Goal: Book appointment/travel/reservation

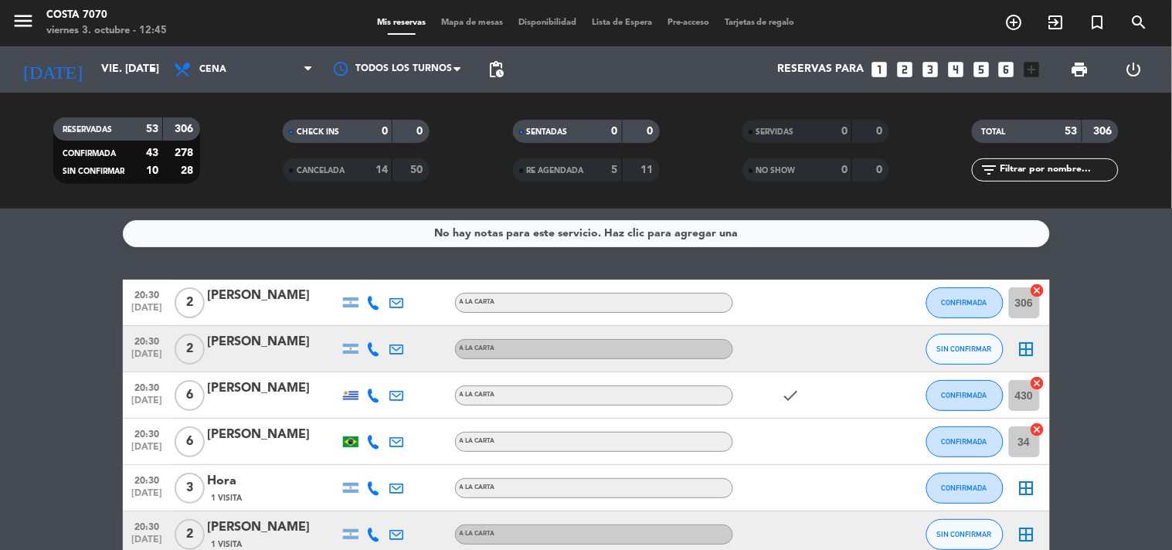
click at [933, 73] on icon "looks_3" at bounding box center [930, 69] width 20 height 20
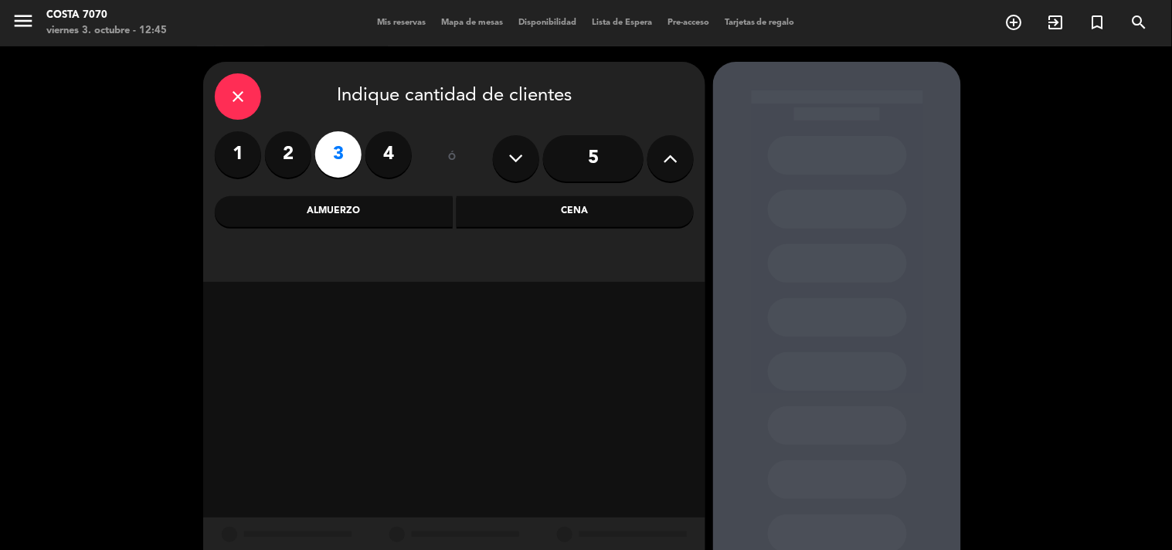
click at [609, 160] on input "5" at bounding box center [593, 158] width 100 height 46
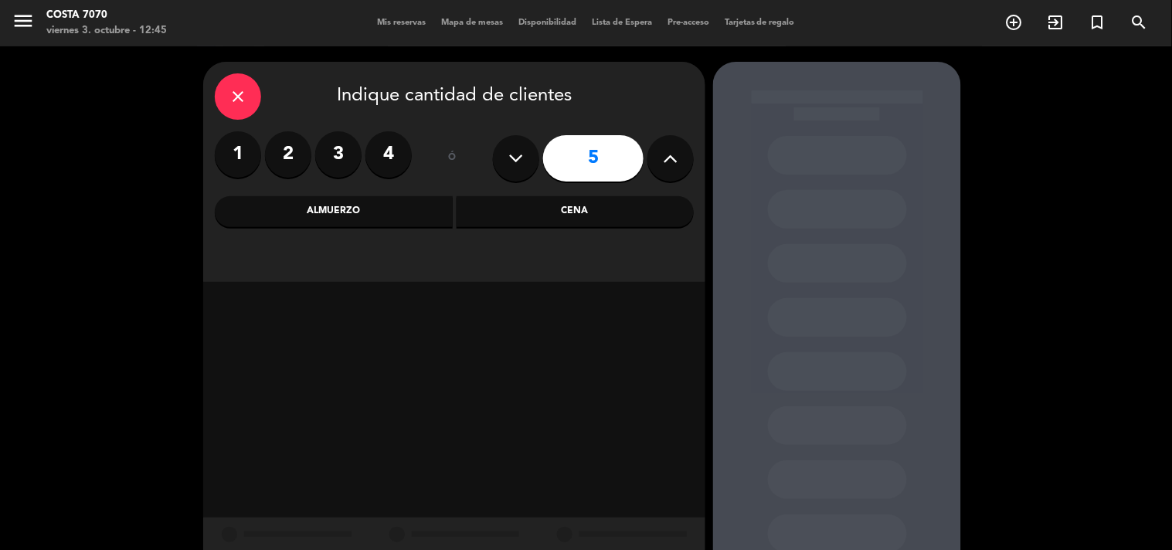
click at [657, 162] on button at bounding box center [670, 158] width 46 height 46
type input "6"
click at [614, 207] on div "Cena" at bounding box center [576, 211] width 238 height 31
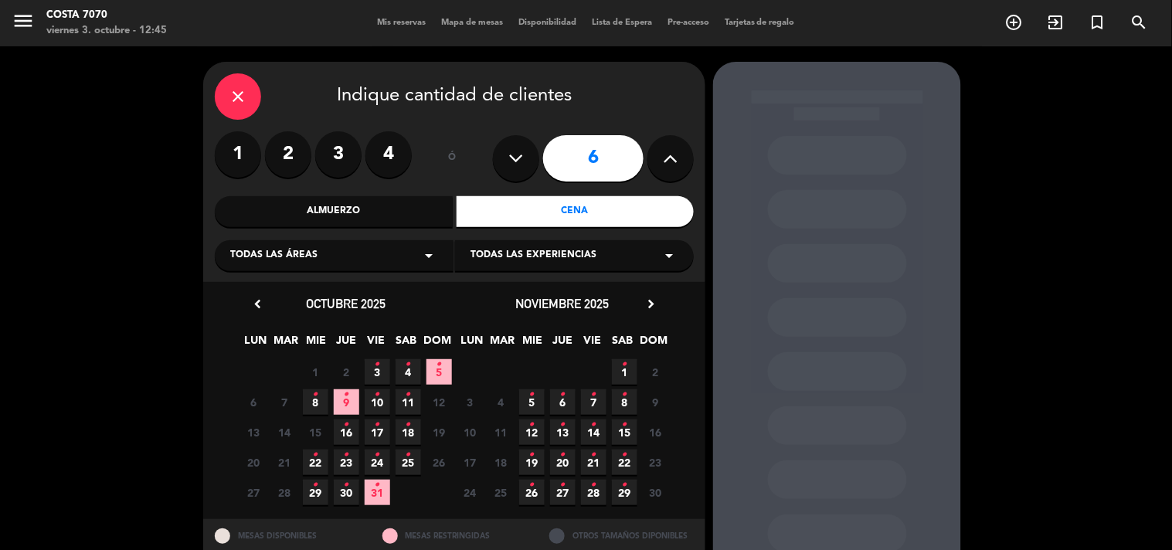
click at [373, 369] on span "3 •" at bounding box center [377, 371] width 25 height 25
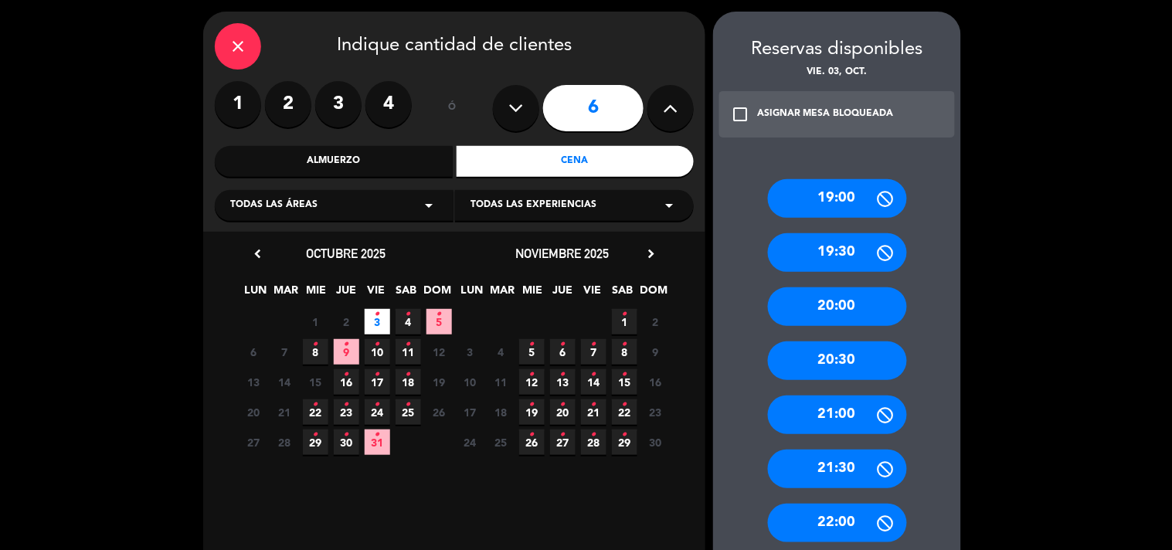
scroll to position [394, 0]
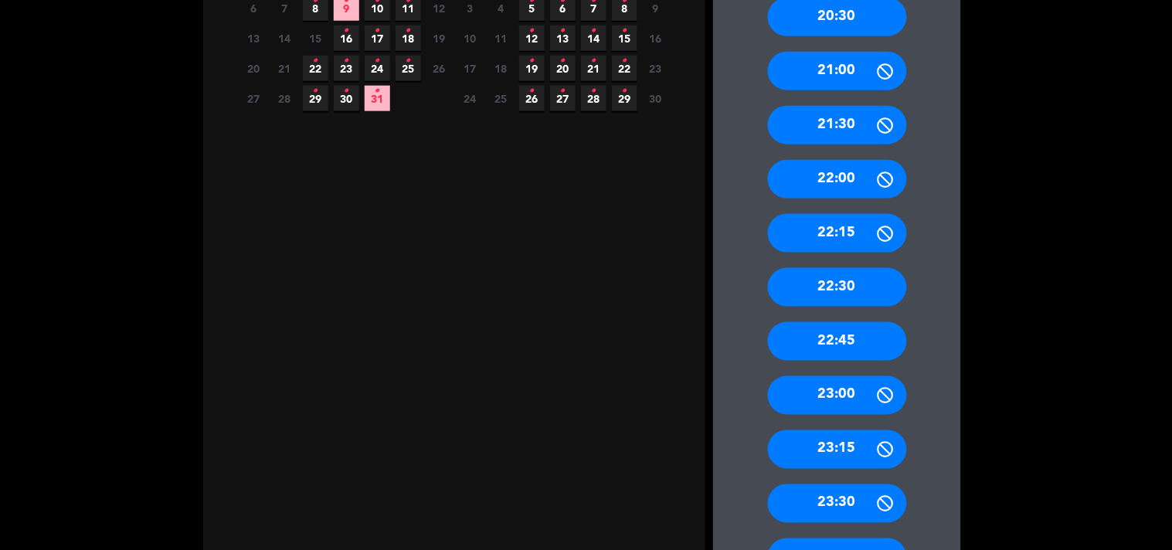
click at [857, 286] on div "22:30" at bounding box center [837, 287] width 139 height 39
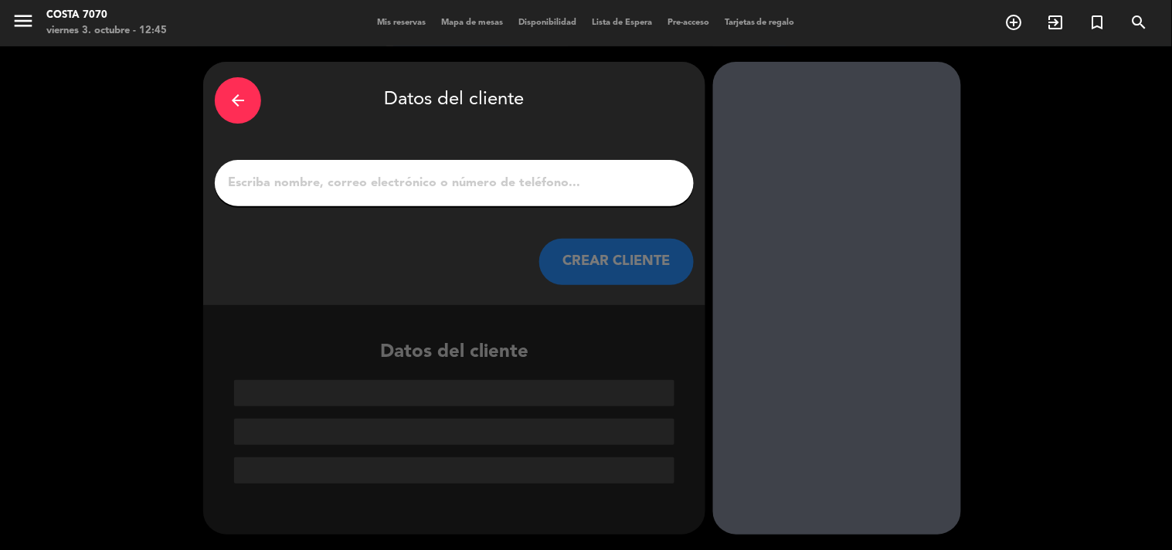
scroll to position [0, 0]
click at [552, 165] on div at bounding box center [454, 183] width 479 height 46
click at [557, 185] on input "1" at bounding box center [454, 183] width 456 height 22
paste input "[PERSON_NAME]"
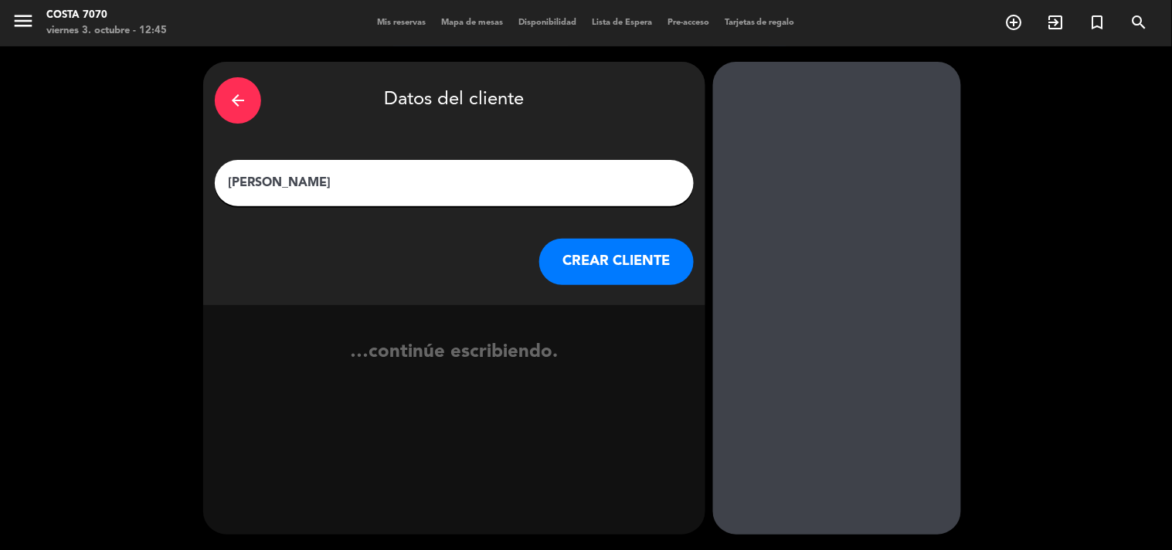
type input "[PERSON_NAME]"
click at [590, 257] on button "CREAR CLIENTE" at bounding box center [616, 262] width 154 height 46
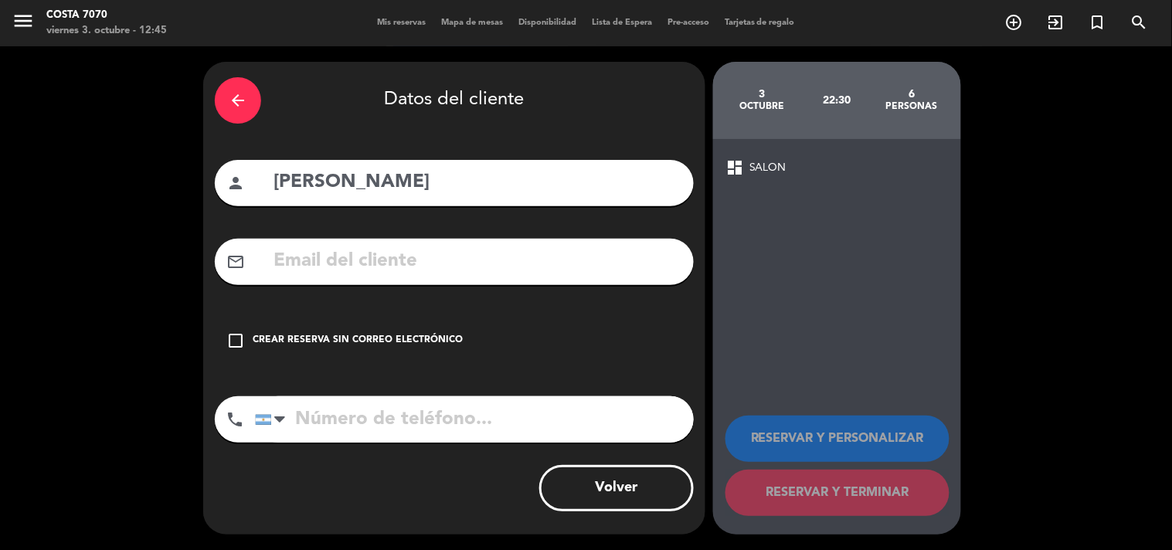
click at [417, 344] on div "Crear reserva sin correo electrónico" at bounding box center [358, 340] width 210 height 15
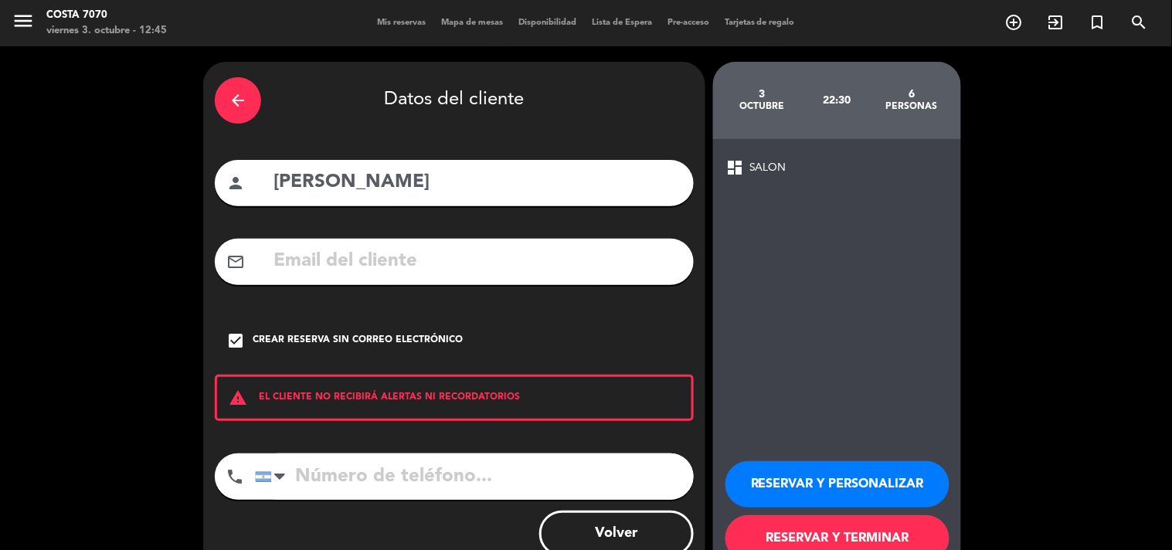
drag, startPoint x: 854, startPoint y: 484, endPoint x: 822, endPoint y: 471, distance: 34.7
click at [853, 483] on button "RESERVAR Y PERSONALIZAR" at bounding box center [837, 484] width 224 height 46
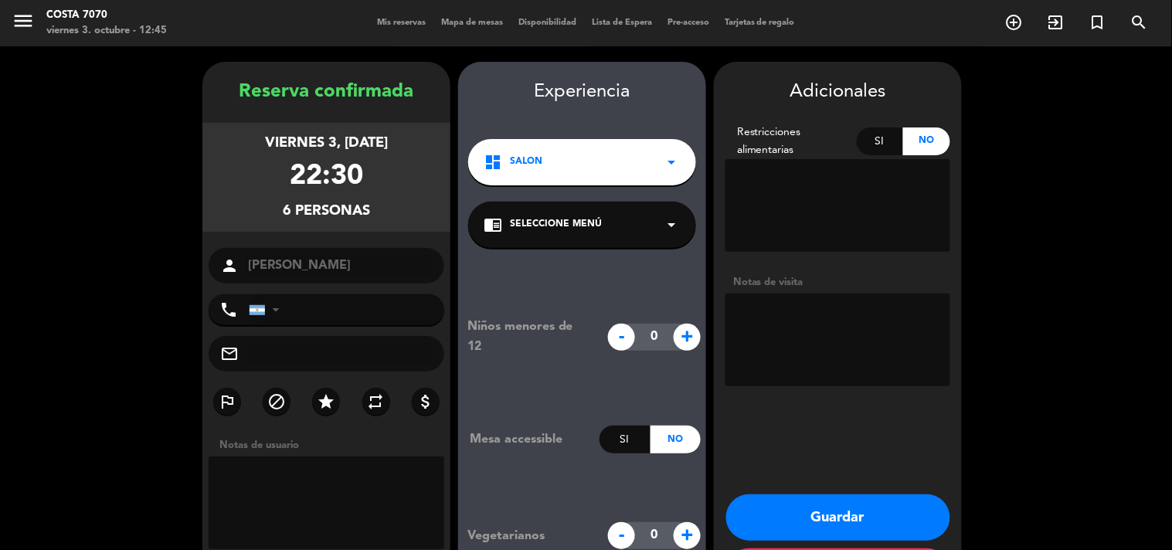
scroll to position [62, 0]
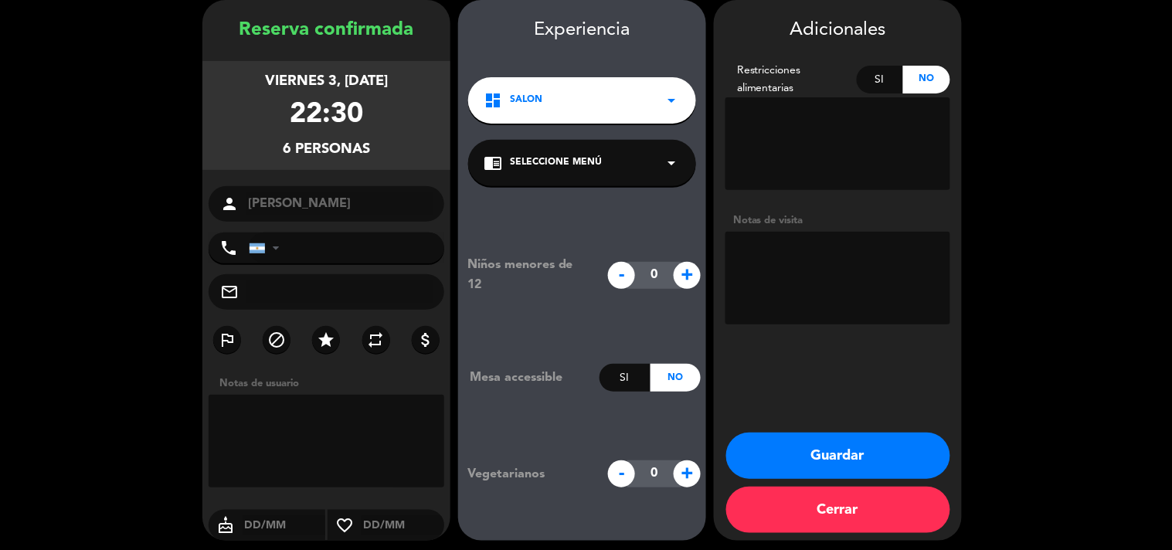
click at [875, 312] on textarea at bounding box center [837, 278] width 225 height 93
type textarea "[DEMOGRAPHIC_DATA] - PB"
click at [805, 450] on button "Guardar" at bounding box center [838, 456] width 224 height 46
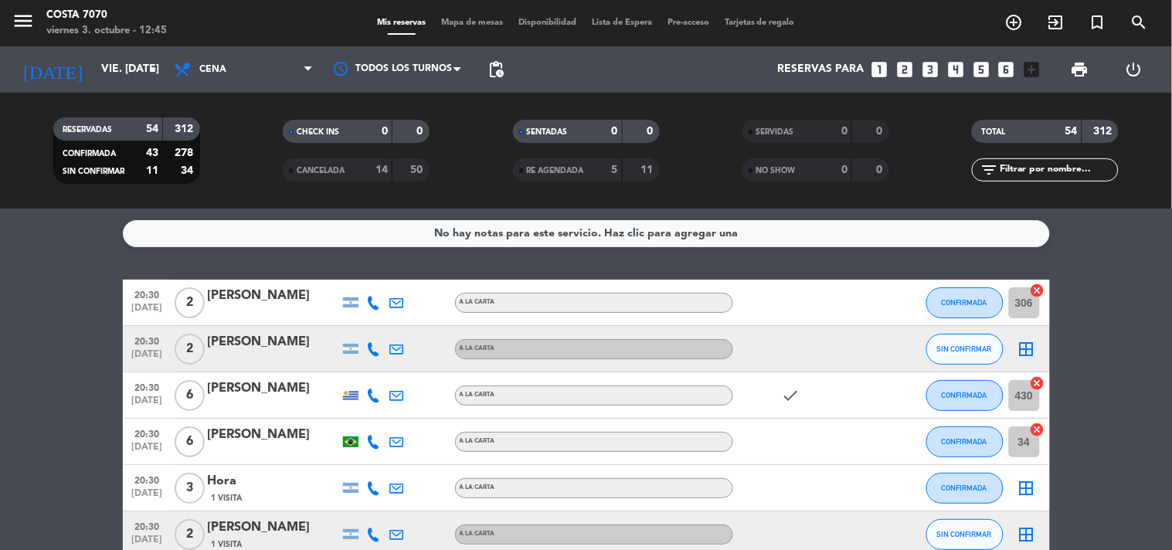
click at [1051, 172] on input "text" at bounding box center [1058, 169] width 120 height 17
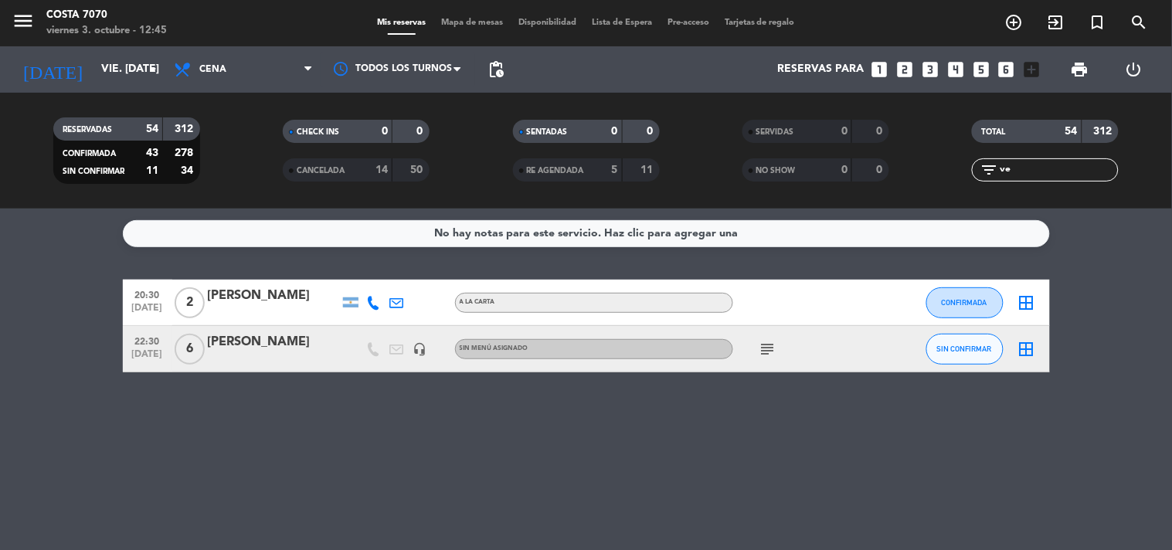
type input "ve"
click at [982, 345] on span "SIN CONFIRMAR" at bounding box center [964, 349] width 55 height 8
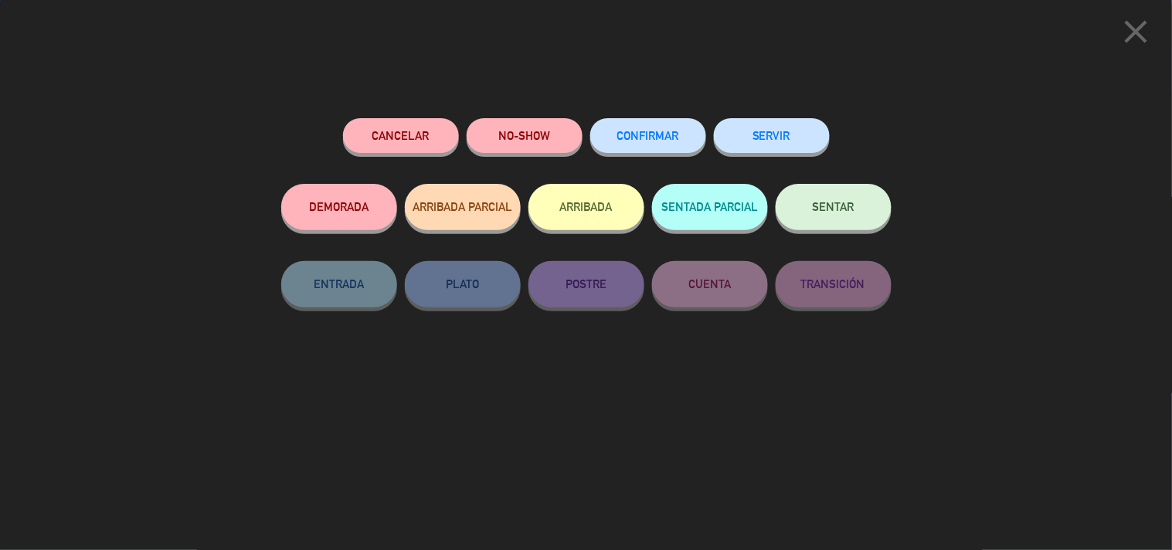
click at [700, 132] on button "CONFIRMAR" at bounding box center [648, 135] width 116 height 35
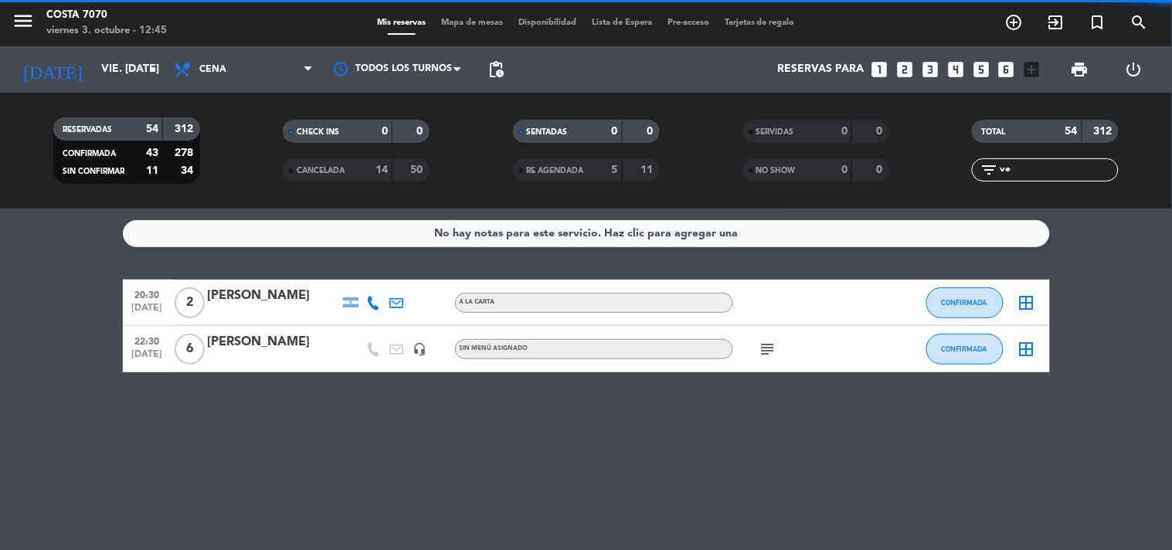
click at [1061, 165] on input "ve" at bounding box center [1058, 169] width 120 height 17
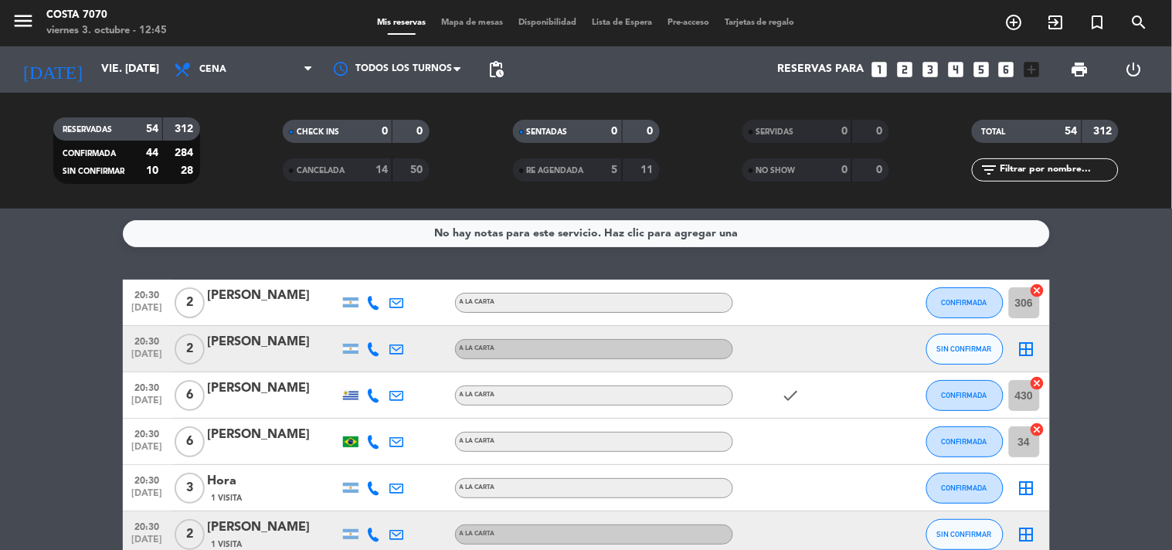
click at [378, 352] on div at bounding box center [373, 349] width 23 height 46
click at [372, 341] on div at bounding box center [373, 349] width 23 height 46
click at [372, 345] on icon at bounding box center [374, 349] width 14 height 14
click at [365, 324] on span "Copiar" at bounding box center [362, 322] width 32 height 16
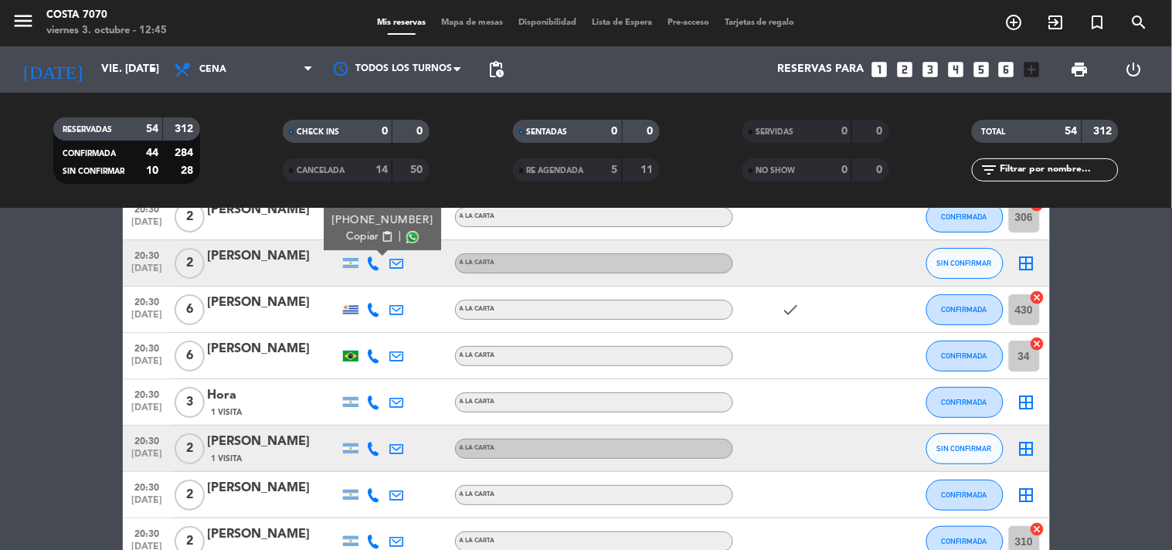
scroll to position [171, 0]
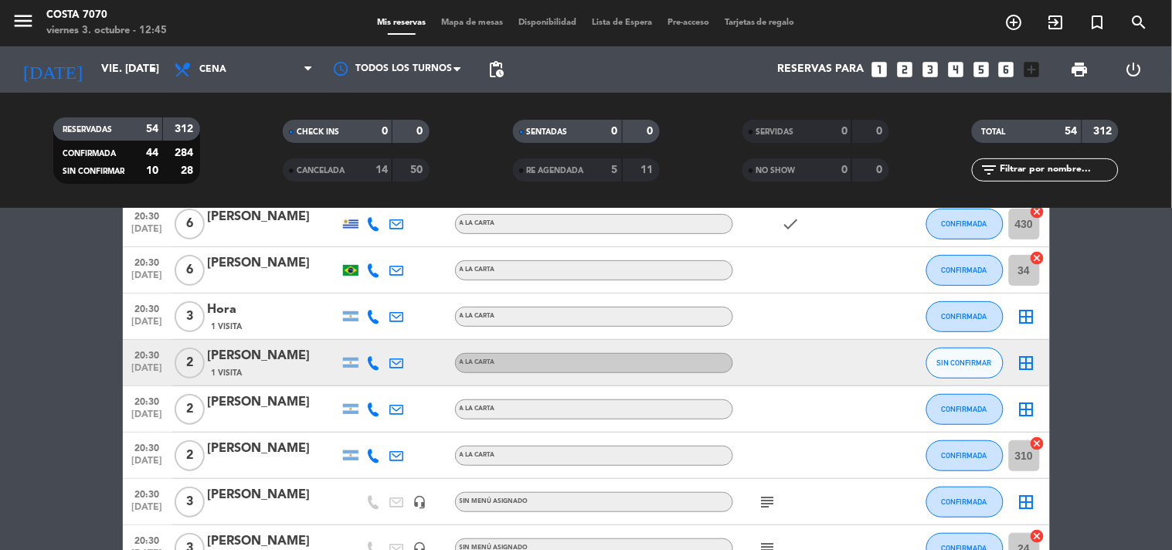
click at [368, 372] on div at bounding box center [373, 363] width 23 height 46
click at [371, 364] on icon at bounding box center [374, 363] width 14 height 14
click at [371, 338] on button "Copiar content_paste" at bounding box center [369, 336] width 47 height 16
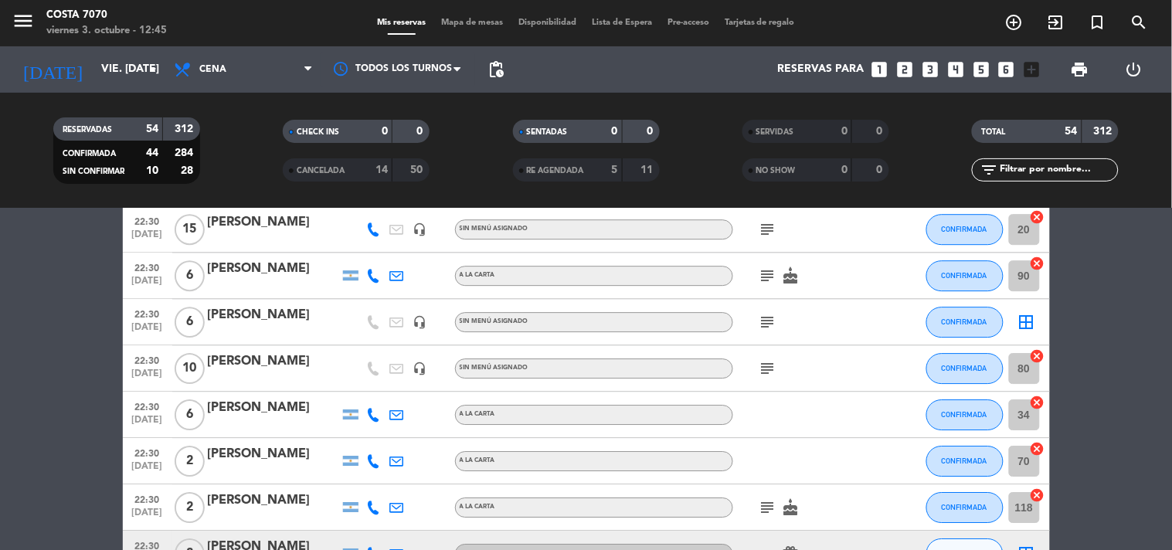
scroll to position [1373, 0]
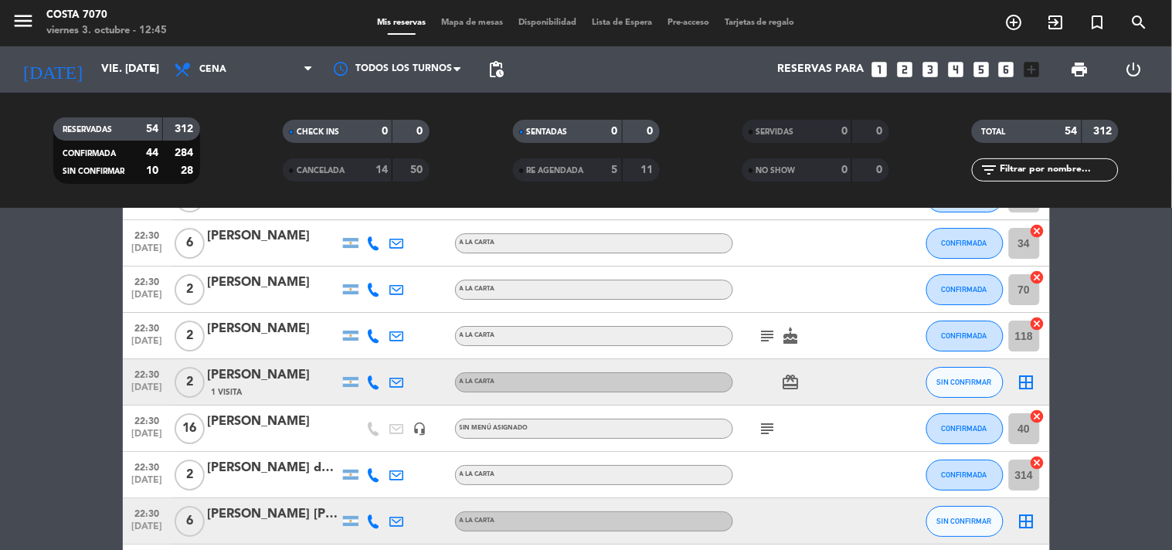
click at [369, 384] on icon at bounding box center [374, 382] width 14 height 14
click at [366, 361] on span "Copiar" at bounding box center [356, 356] width 32 height 16
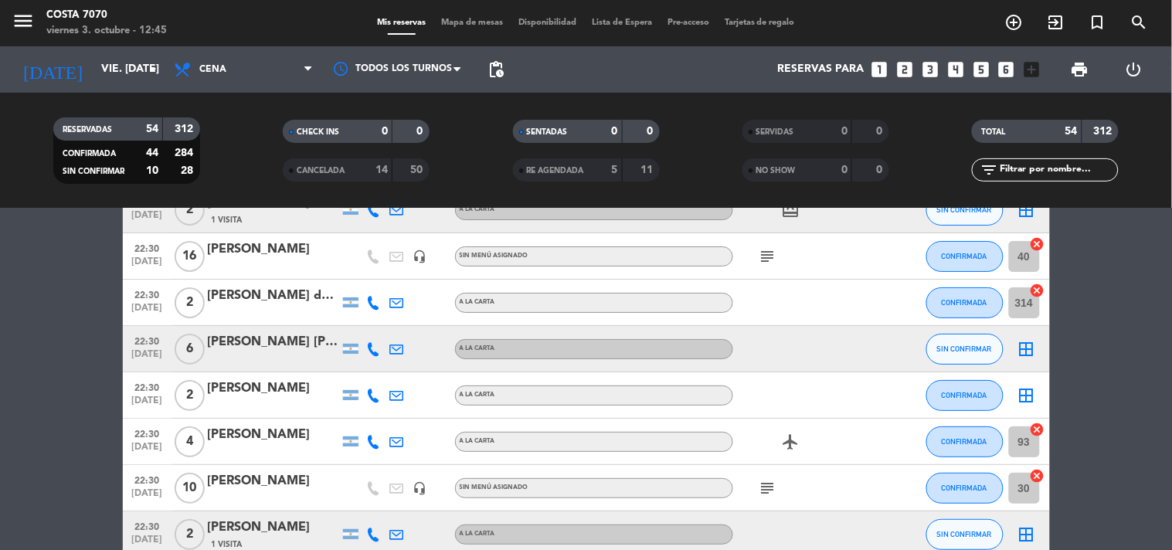
click at [376, 348] on icon at bounding box center [374, 349] width 14 height 14
click at [381, 324] on span "content_paste" at bounding box center [387, 323] width 12 height 12
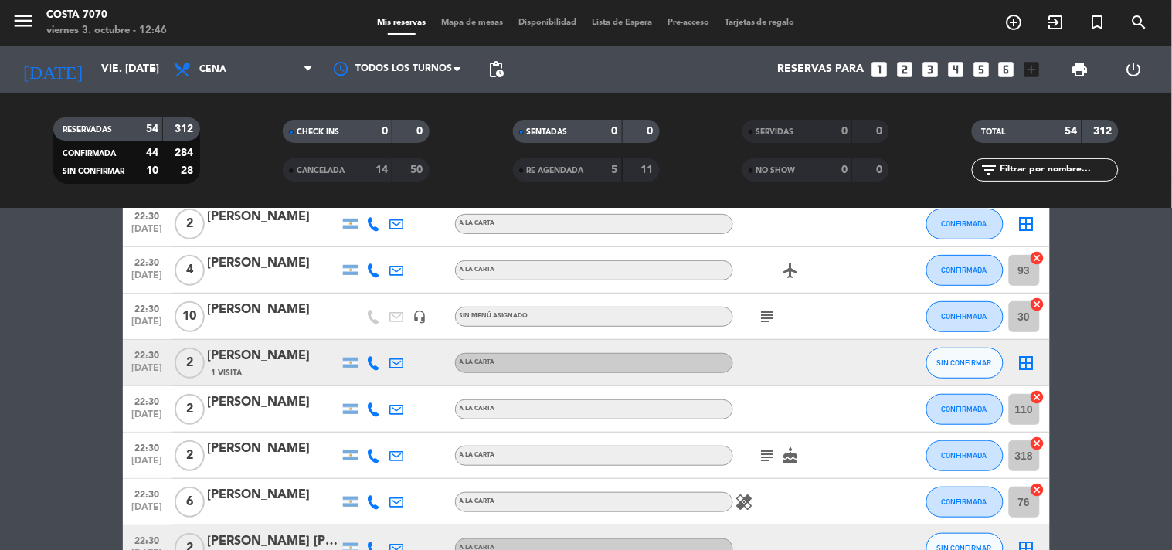
drag, startPoint x: 372, startPoint y: 371, endPoint x: 368, endPoint y: 354, distance: 17.6
click at [372, 372] on div at bounding box center [373, 363] width 23 height 46
click at [368, 364] on icon at bounding box center [374, 363] width 14 height 14
click at [360, 338] on span "Copiar" at bounding box center [359, 336] width 32 height 16
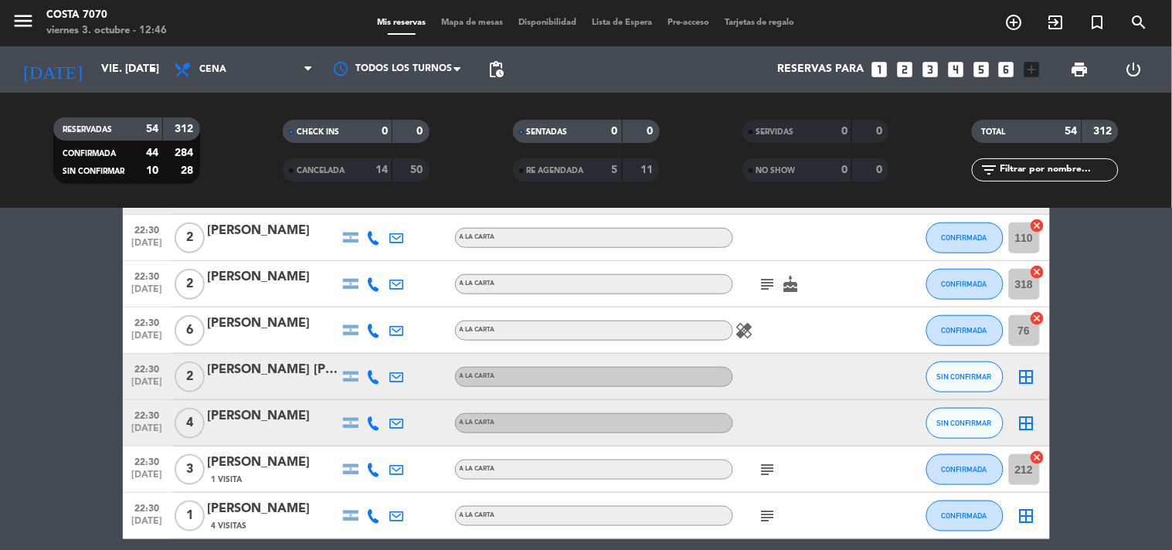
click at [375, 375] on icon at bounding box center [374, 377] width 14 height 14
click at [378, 345] on span "content_paste" at bounding box center [384, 351] width 12 height 12
click at [283, 386] on div at bounding box center [273, 387] width 131 height 12
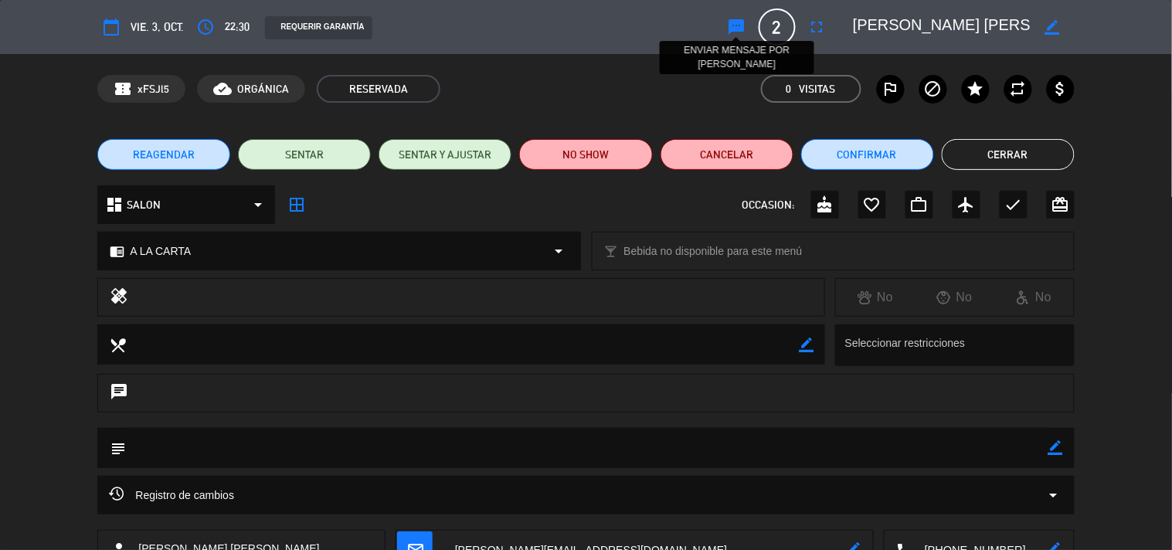
click at [736, 27] on icon "sms" at bounding box center [737, 27] width 19 height 19
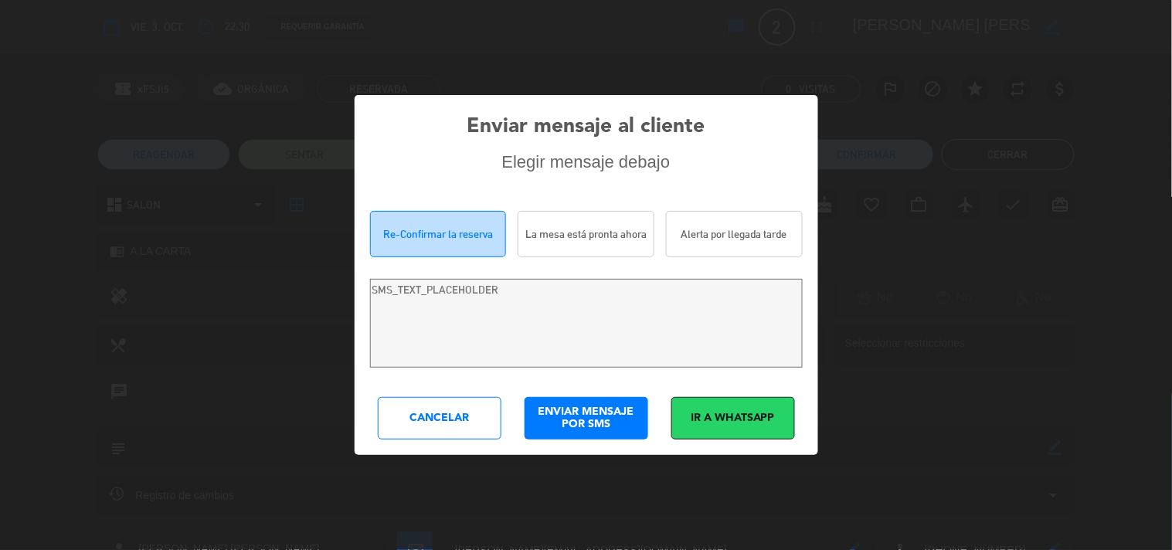
type textarea "Hi [PERSON_NAME] [PERSON_NAME]! We are writing to re-confirm your reservation a…"
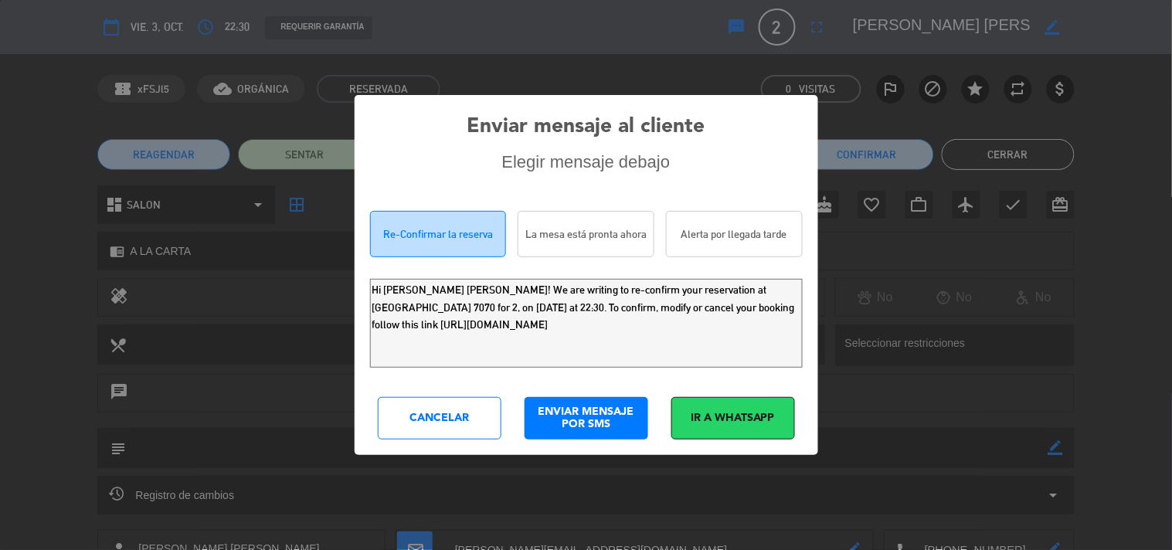
drag, startPoint x: 735, startPoint y: 341, endPoint x: 5, endPoint y: 8, distance: 802.6
click at [0, 86] on div "Enviar mensaje al cliente Elegir mensaje debajo Re-Confirmar la reserva La mesa…" at bounding box center [586, 275] width 1172 height 550
click at [400, 403] on div "Cancelar" at bounding box center [440, 418] width 124 height 42
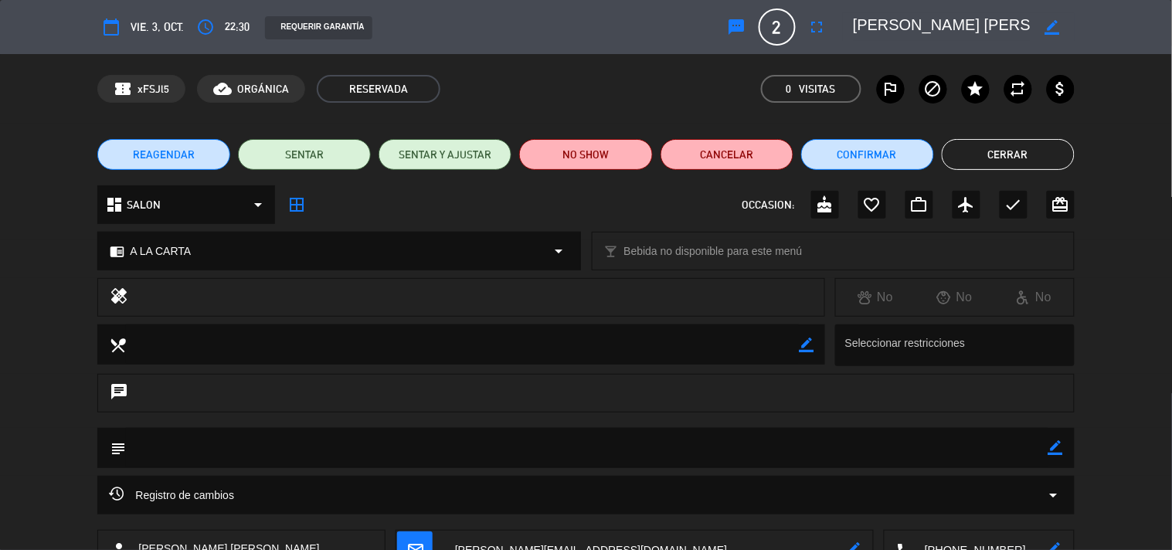
click at [956, 149] on button "Cerrar" at bounding box center [1008, 154] width 133 height 31
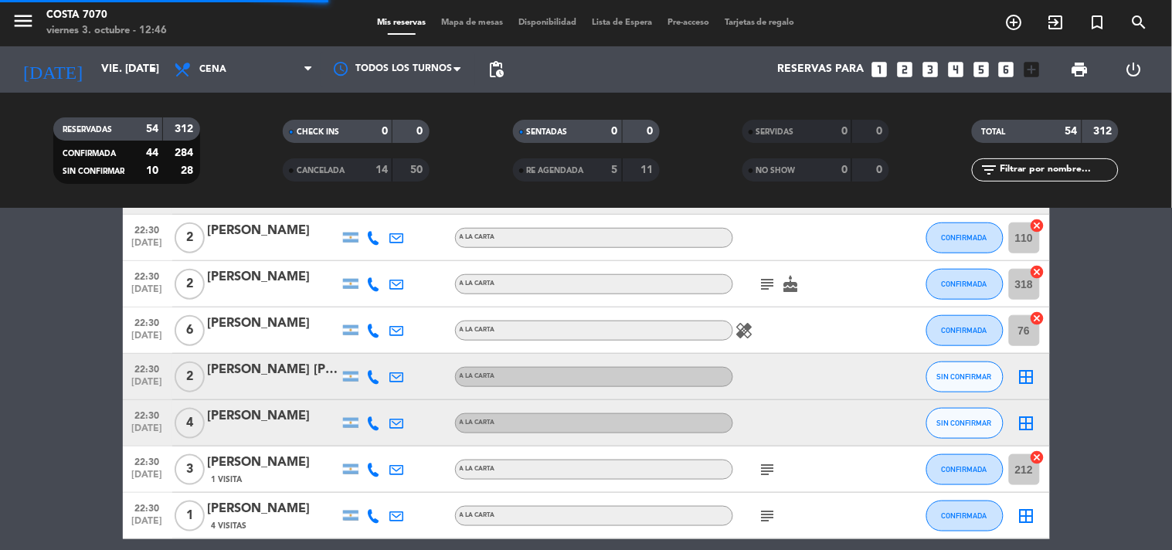
scroll to position [1974, 0]
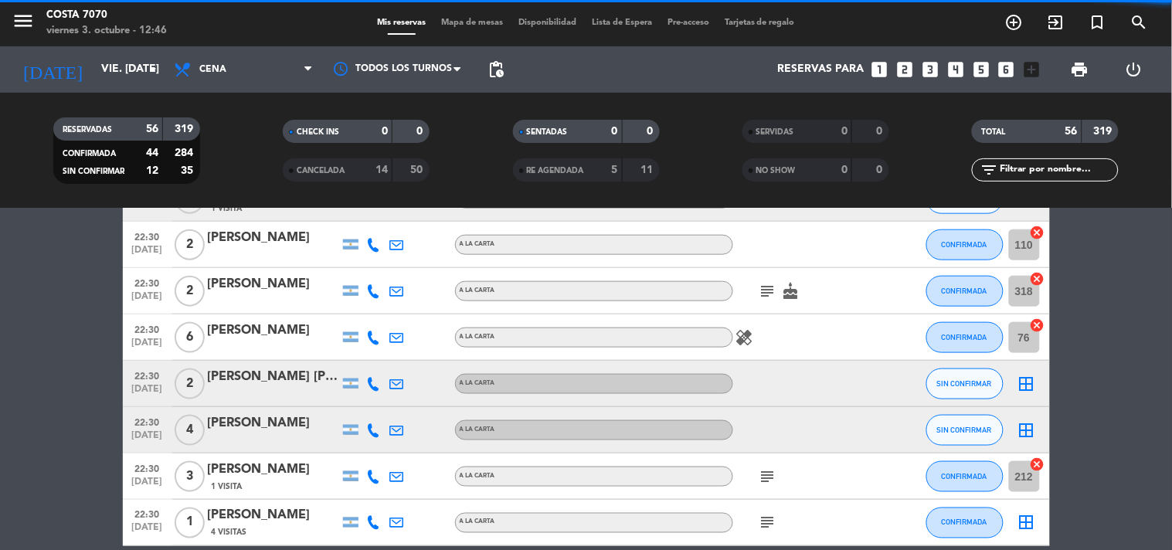
click at [380, 336] on icon at bounding box center [374, 338] width 14 height 14
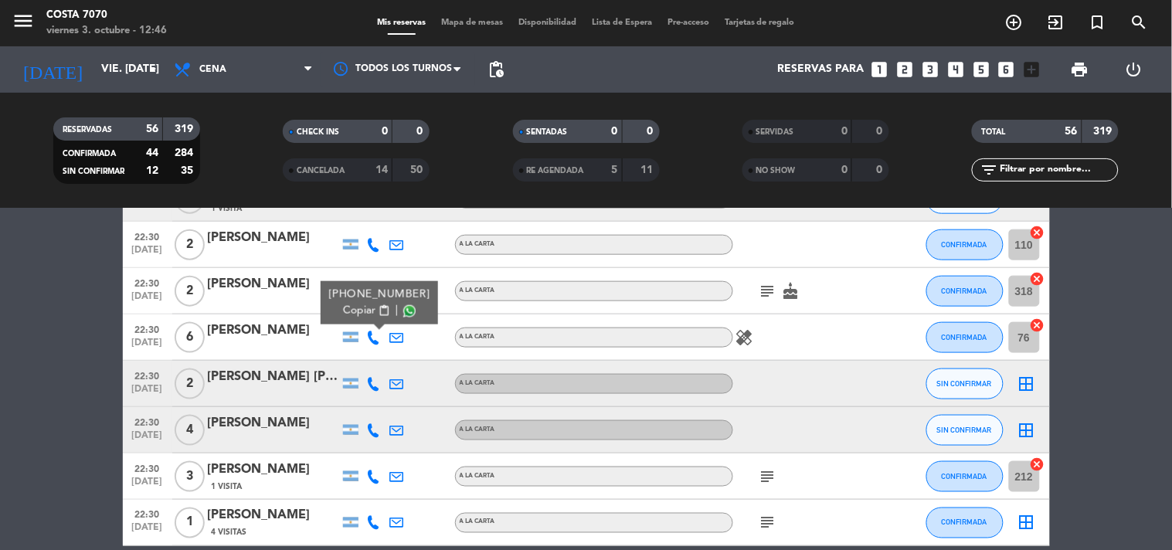
click at [372, 427] on icon at bounding box center [374, 430] width 14 height 14
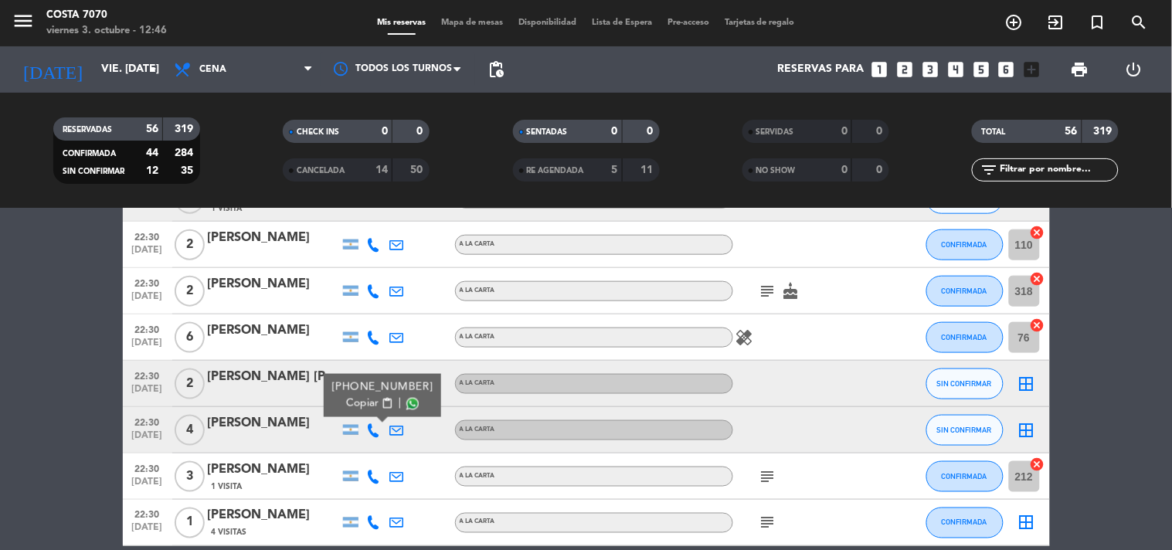
click at [381, 403] on span "content_paste" at bounding box center [387, 404] width 12 height 12
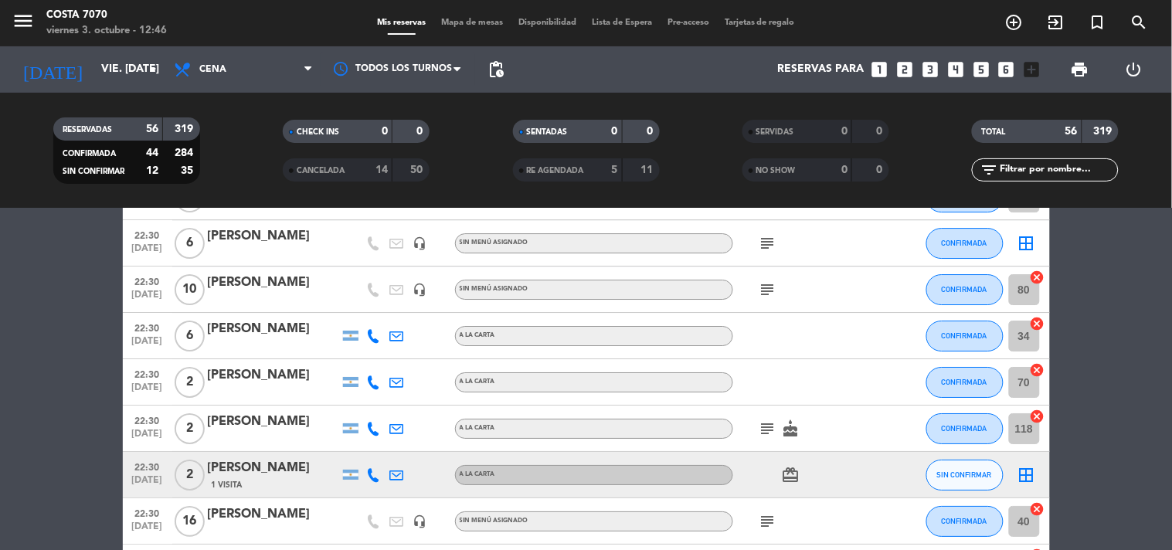
scroll to position [1030, 0]
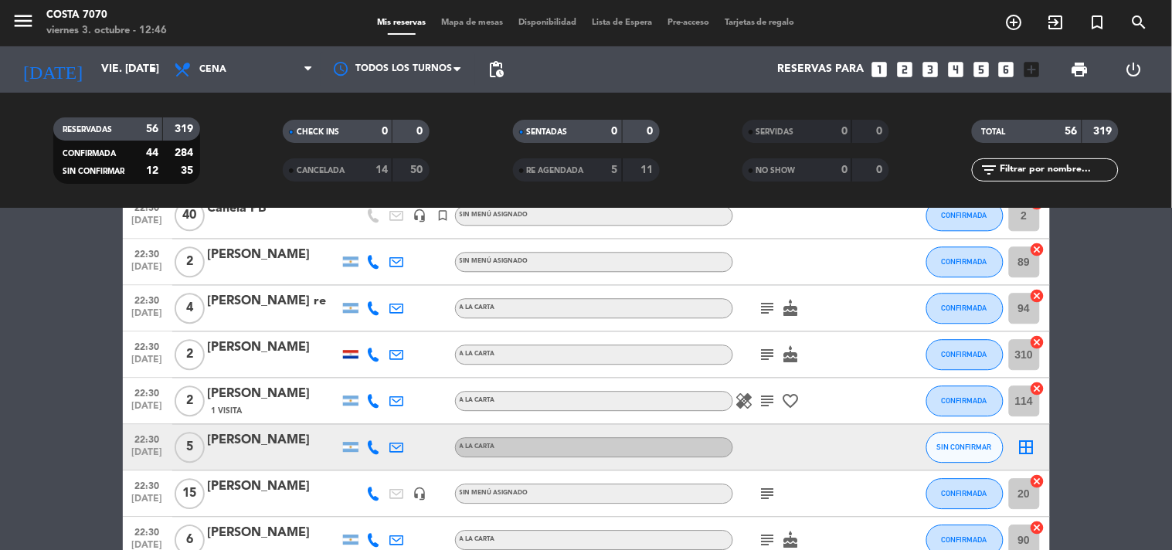
click at [371, 445] on icon at bounding box center [374, 447] width 14 height 14
click at [365, 423] on span "Copiar" at bounding box center [362, 420] width 32 height 16
click at [253, 446] on div "[PERSON_NAME]" at bounding box center [273, 440] width 131 height 20
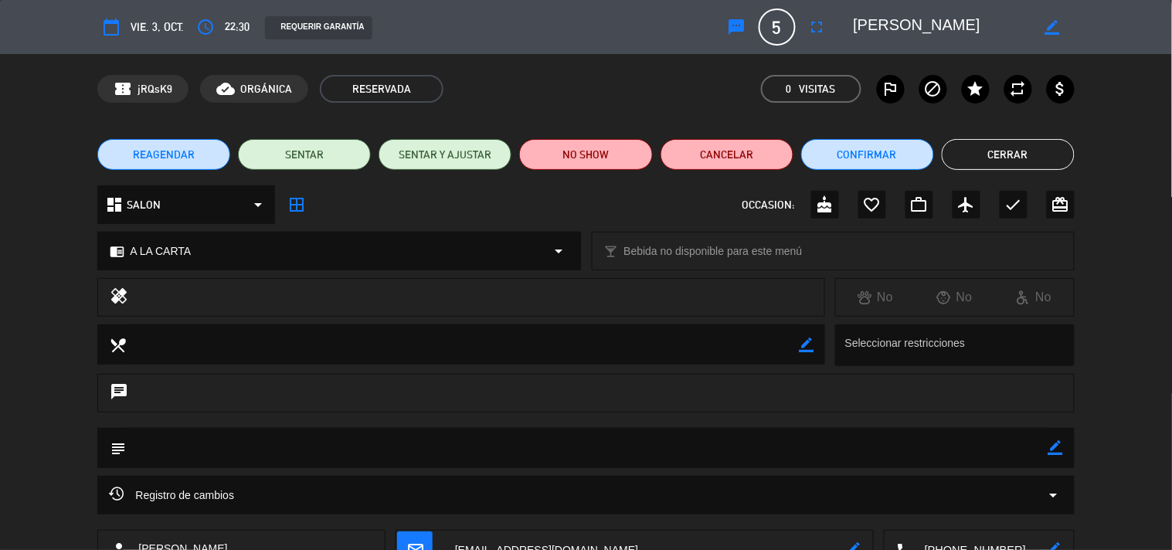
click at [731, 33] on icon "sms" at bounding box center [737, 27] width 19 height 19
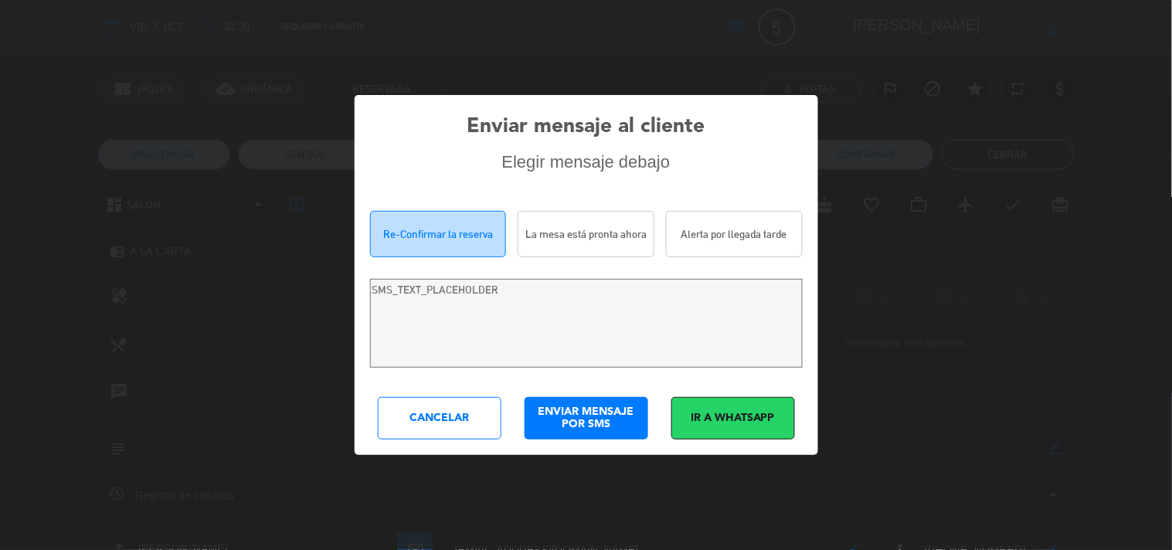
type textarea "Hola [PERSON_NAME]! Estamos escribiendo para re-confirmar su reserva en Costa 7…"
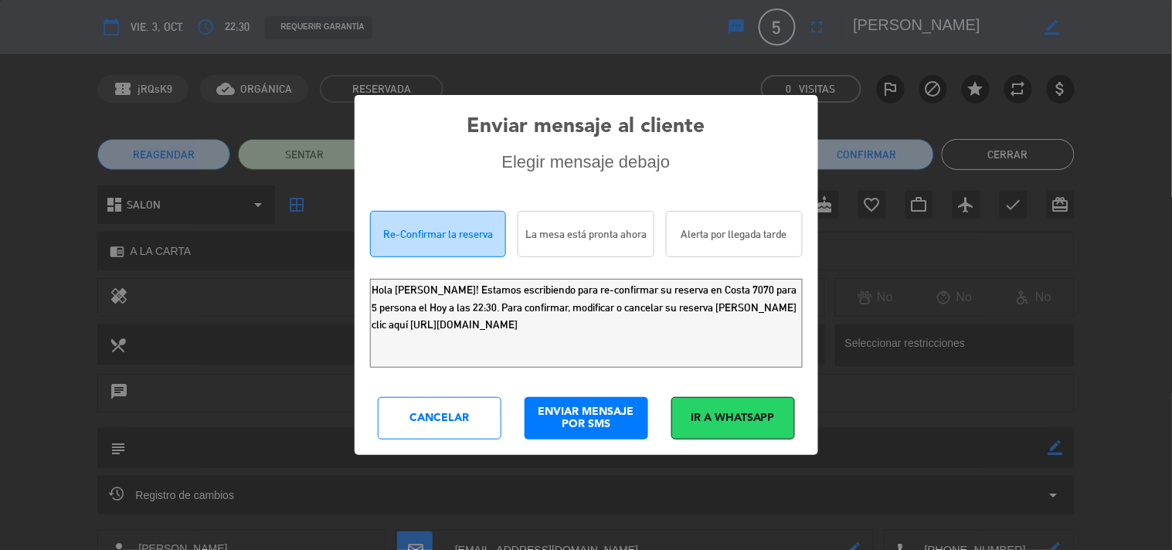
drag, startPoint x: 717, startPoint y: 345, endPoint x: 0, endPoint y: 133, distance: 747.6
click at [0, 144] on div "Enviar mensaje al cliente Elegir mensaje debajo Re-Confirmar la reserva La mesa…" at bounding box center [586, 275] width 1172 height 550
drag, startPoint x: 414, startPoint y: 386, endPoint x: 425, endPoint y: 403, distance: 20.1
click at [415, 386] on div "Enviar mensaje al cliente Elegir mensaje debajo Re-Confirmar la reserva La mesa…" at bounding box center [586, 274] width 463 height 359
click at [431, 416] on div "Cancelar" at bounding box center [440, 418] width 124 height 42
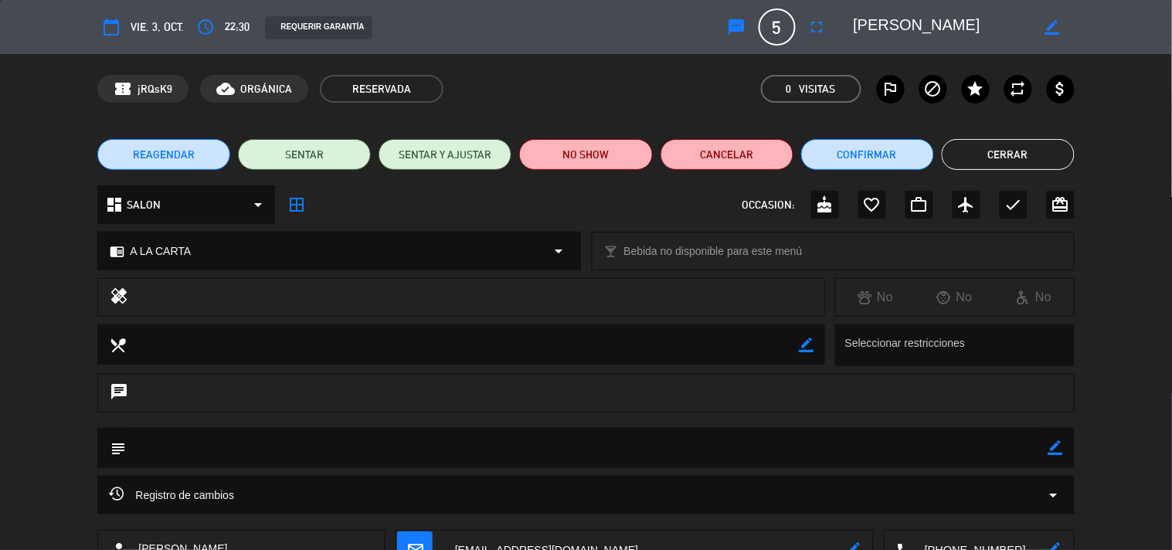
click at [1010, 142] on button "Cerrar" at bounding box center [1008, 154] width 133 height 31
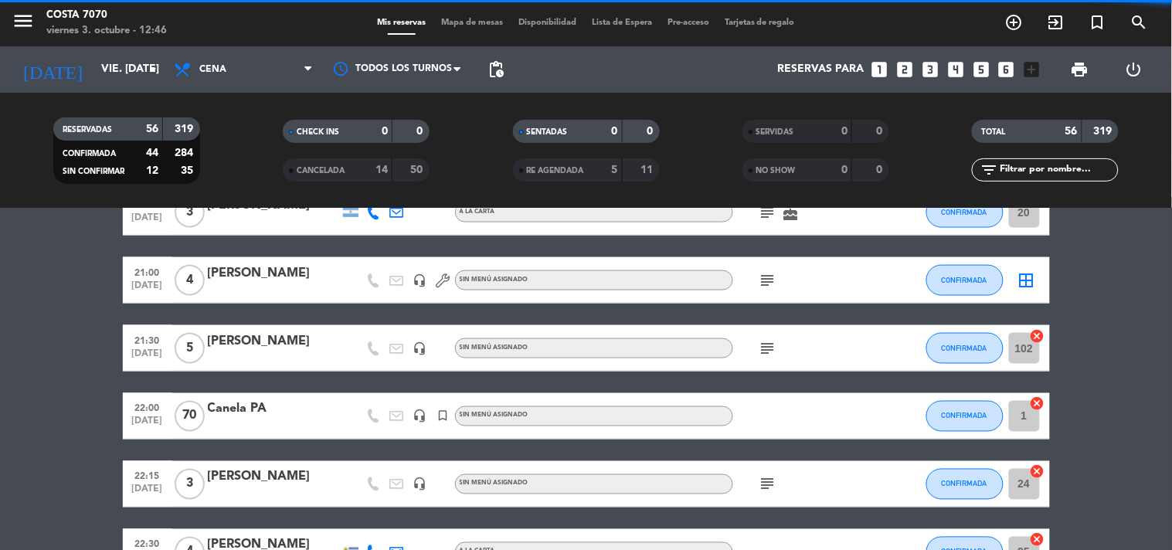
scroll to position [0, 0]
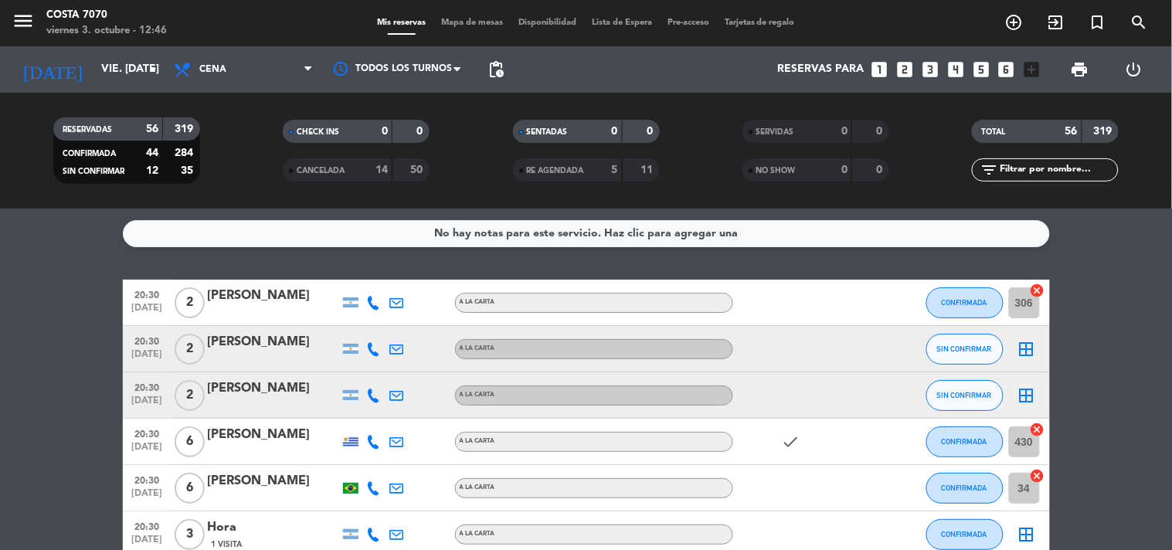
click at [375, 348] on icon at bounding box center [374, 349] width 14 height 14
click at [367, 325] on span "Copiar" at bounding box center [362, 322] width 32 height 16
click at [269, 350] on div "[PERSON_NAME]" at bounding box center [273, 342] width 131 height 20
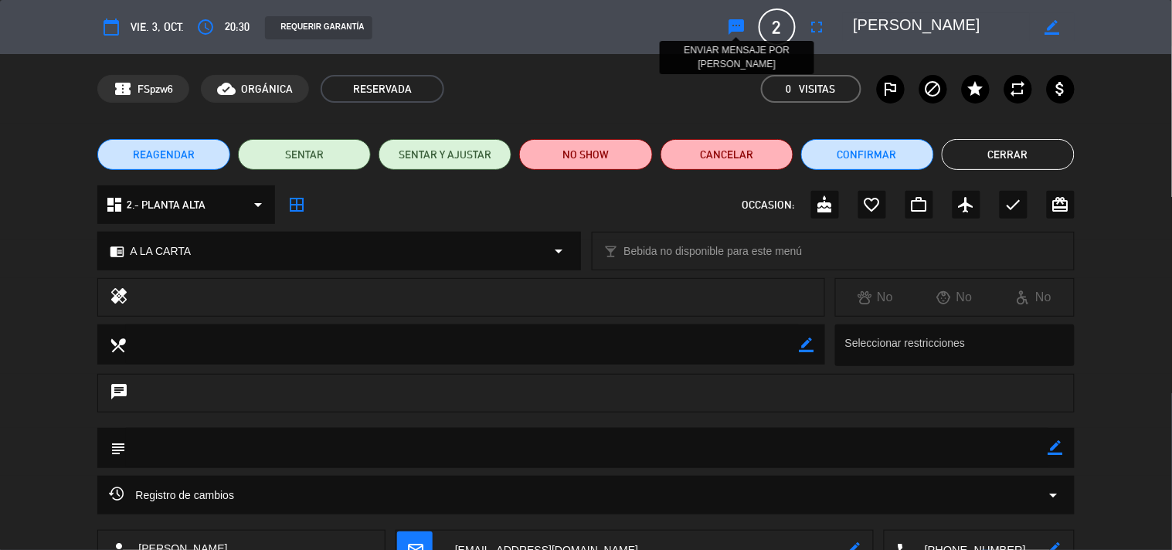
click at [740, 23] on icon "sms" at bounding box center [737, 27] width 19 height 19
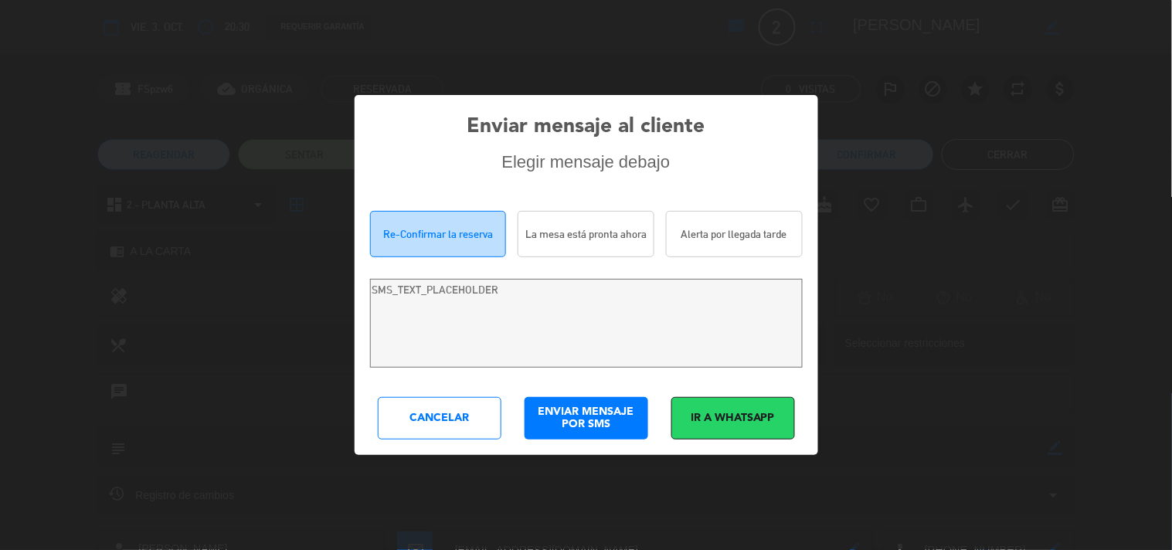
type textarea "Hola [PERSON_NAME]! Estamos escribiendo para re-confirmar su reserva en Costa 7…"
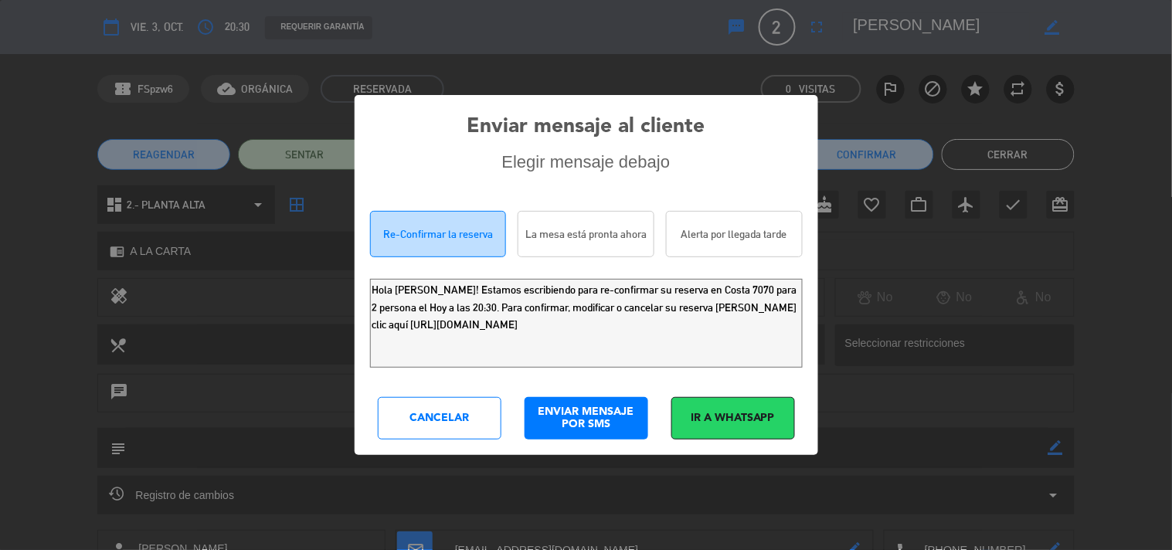
drag, startPoint x: 711, startPoint y: 335, endPoint x: 0, endPoint y: 8, distance: 782.2
click at [0, 28] on div "Enviar mensaje al cliente Elegir mensaje debajo Re-Confirmar la reserva La mesa…" at bounding box center [586, 275] width 1172 height 550
click at [467, 419] on div "Cancelar" at bounding box center [440, 418] width 124 height 42
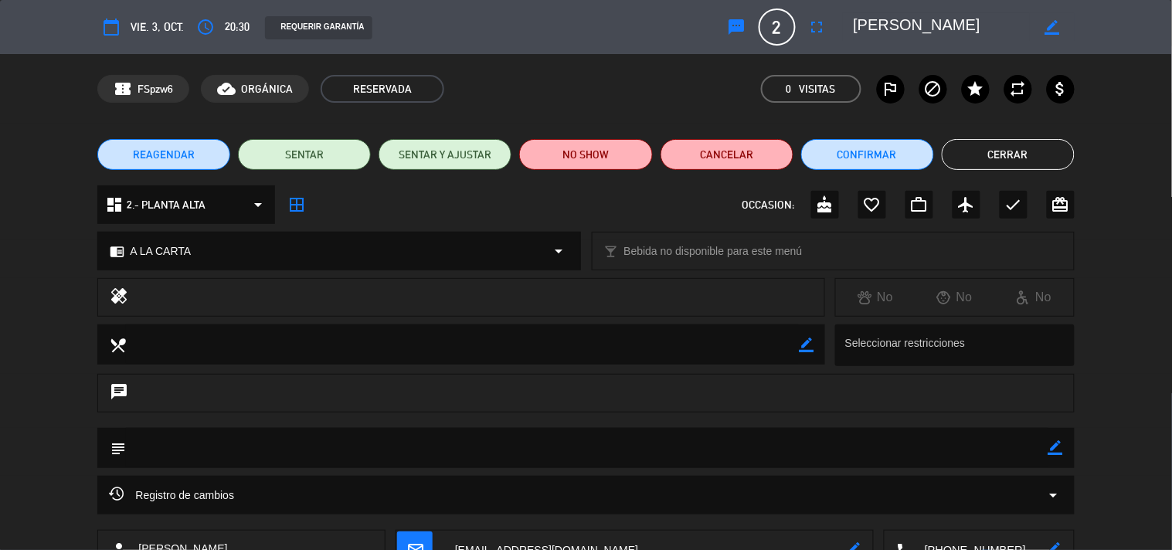
click at [985, 154] on button "Cerrar" at bounding box center [1008, 154] width 133 height 31
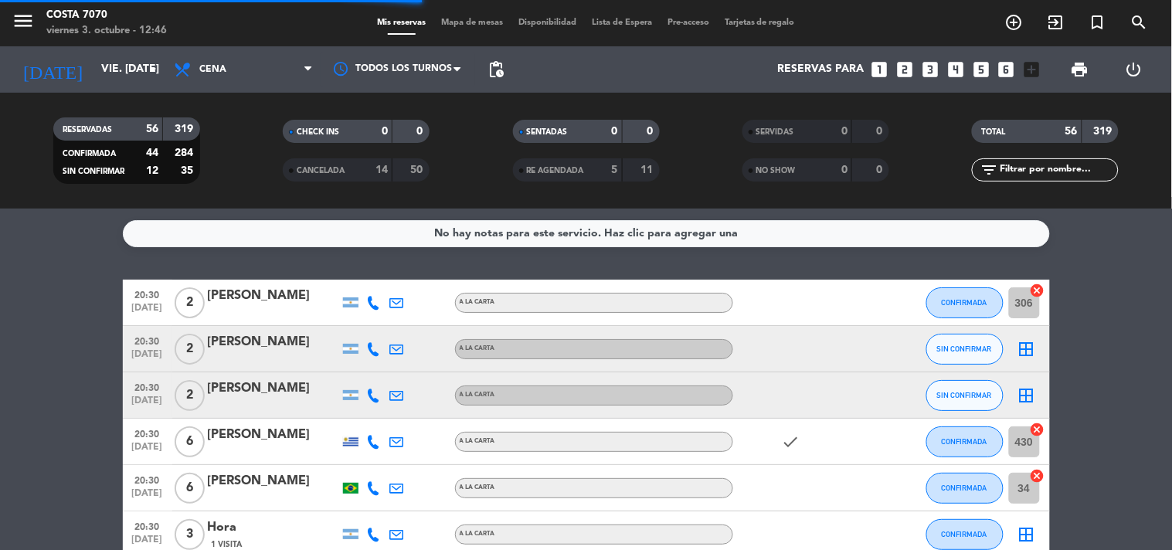
scroll to position [171, 0]
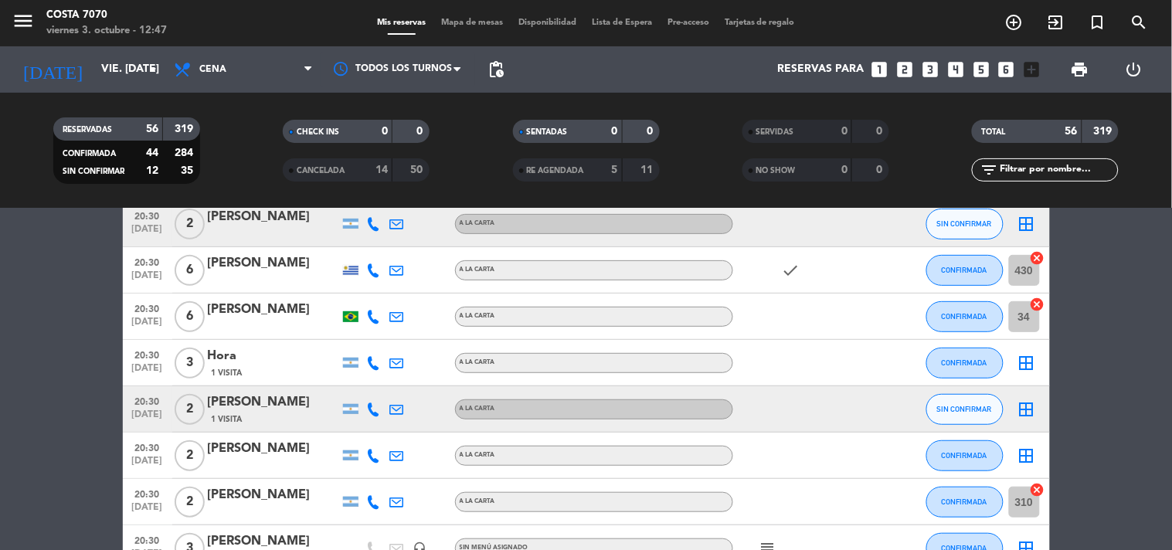
click at [375, 408] on icon at bounding box center [374, 409] width 14 height 14
click at [372, 395] on ngb-popover-window "[PHONE_NUMBER] Copiar content_paste |" at bounding box center [382, 374] width 117 height 43
click at [372, 389] on button "Copiar content_paste" at bounding box center [369, 383] width 47 height 16
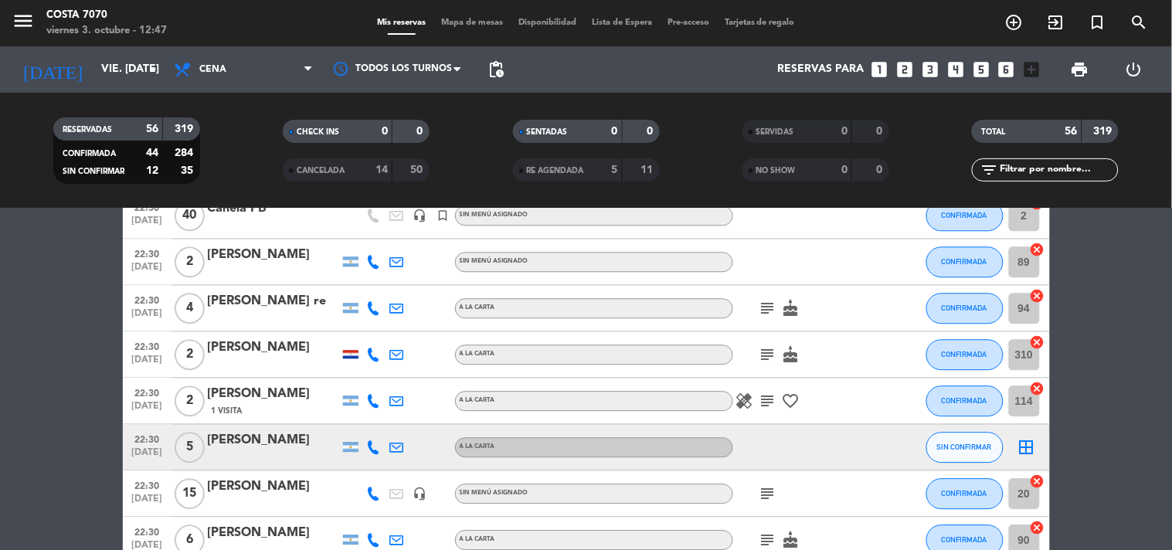
scroll to position [1115, 0]
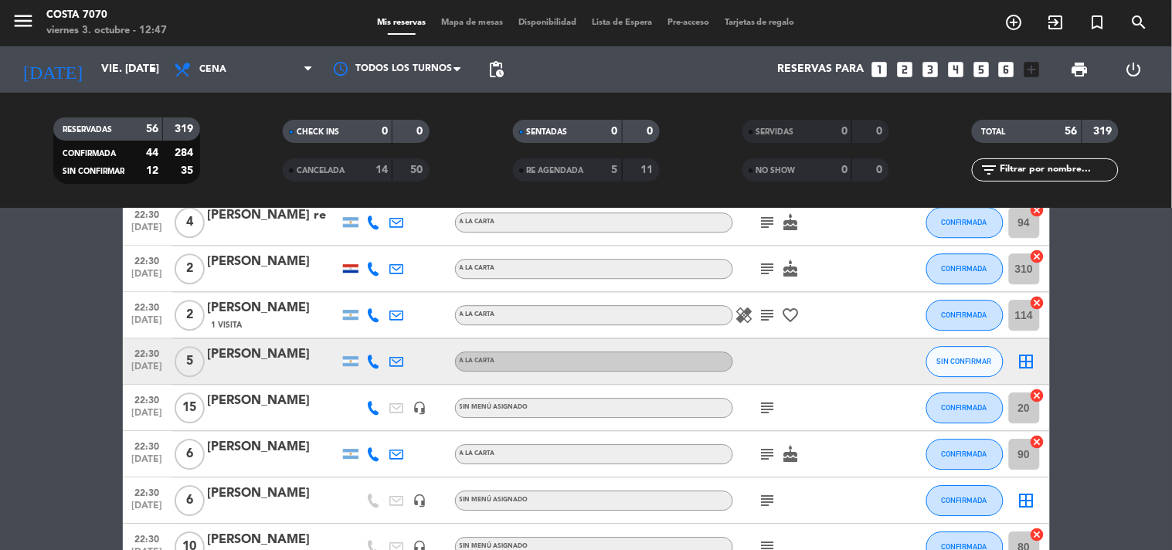
click at [372, 362] on icon at bounding box center [374, 362] width 14 height 14
click at [366, 334] on span "Copiar" at bounding box center [362, 335] width 32 height 16
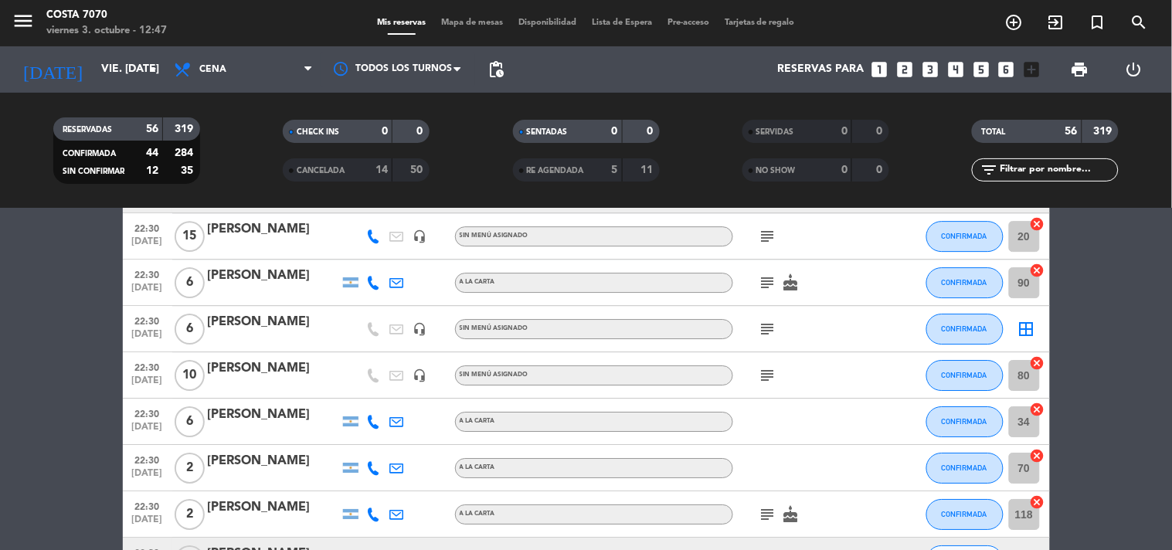
scroll to position [1458, 0]
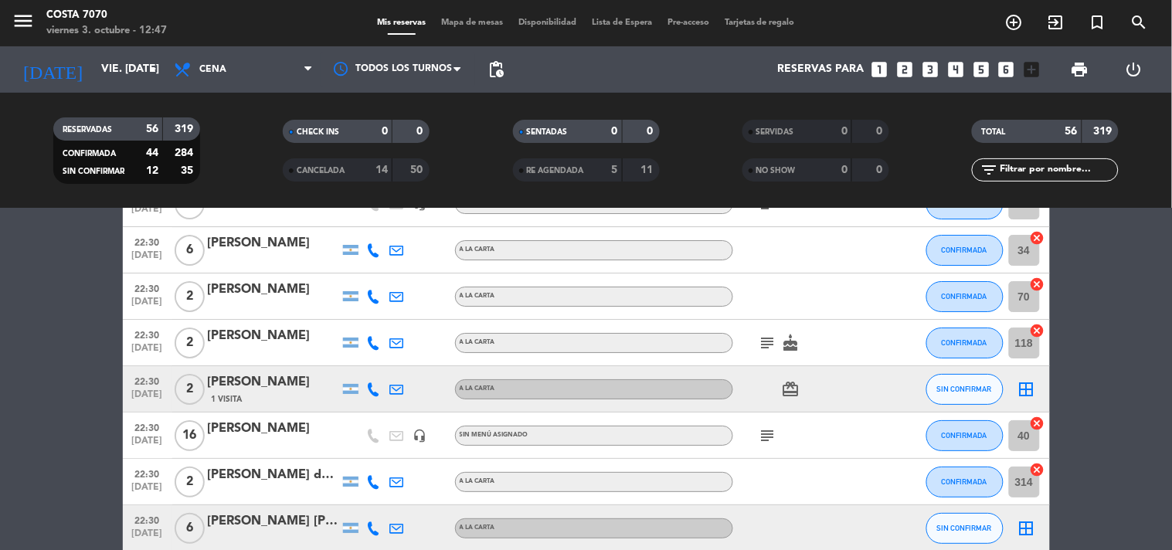
click at [380, 388] on icon at bounding box center [374, 389] width 14 height 14
click at [375, 371] on div "[PHONE_NUMBER] Copiar content_paste |" at bounding box center [375, 354] width 117 height 43
click at [375, 361] on span "content_paste" at bounding box center [381, 363] width 12 height 12
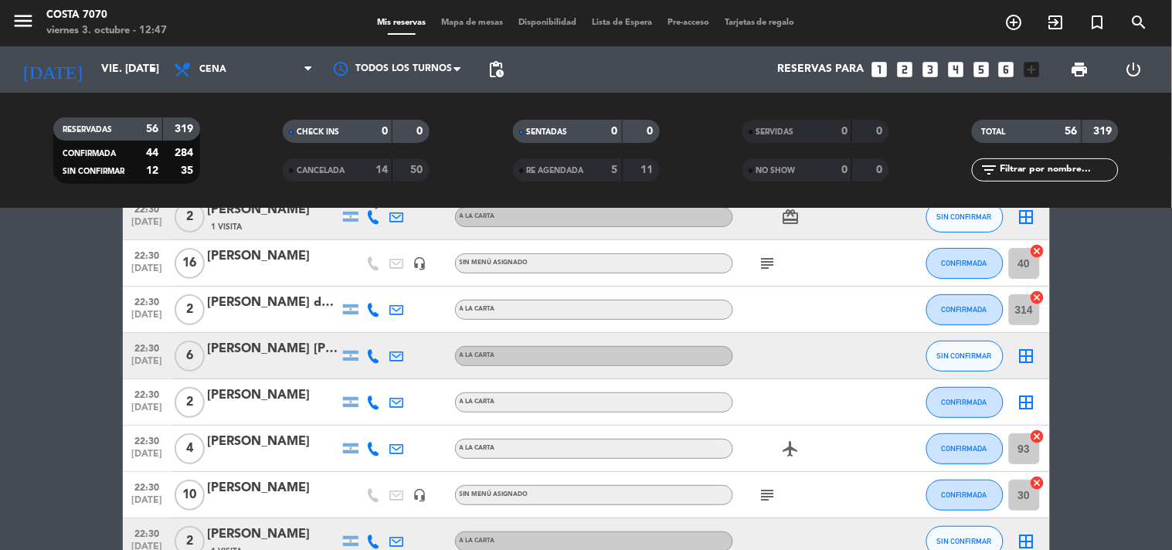
click at [375, 353] on icon at bounding box center [374, 356] width 14 height 14
drag, startPoint x: 368, startPoint y: 337, endPoint x: 329, endPoint y: 290, distance: 61.4
click at [368, 337] on span "Copiar" at bounding box center [362, 329] width 32 height 16
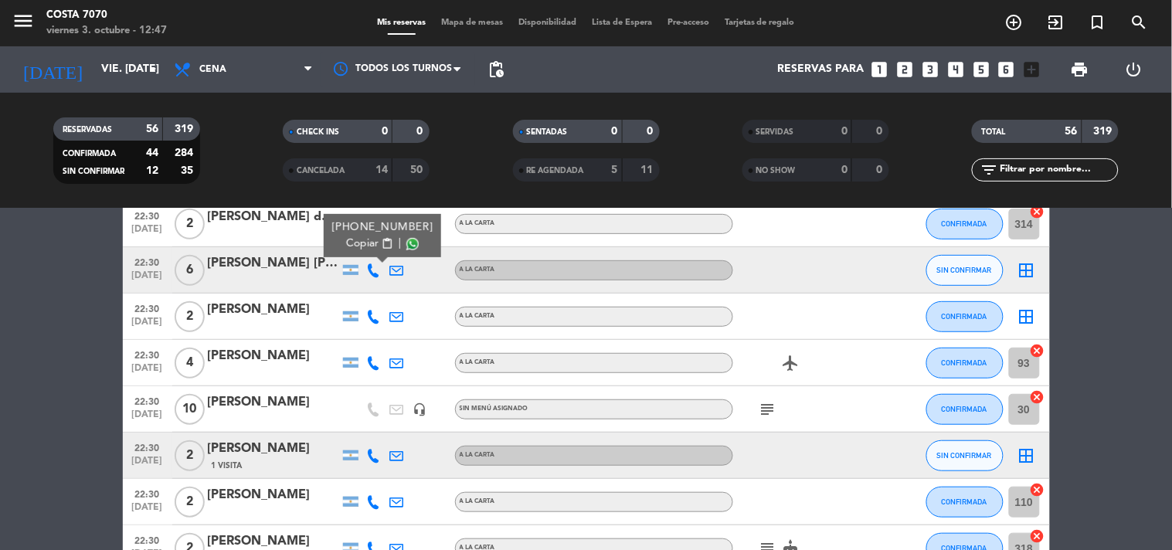
drag, startPoint x: 375, startPoint y: 459, endPoint x: 367, endPoint y: 443, distance: 18.0
click at [373, 459] on icon at bounding box center [374, 456] width 14 height 14
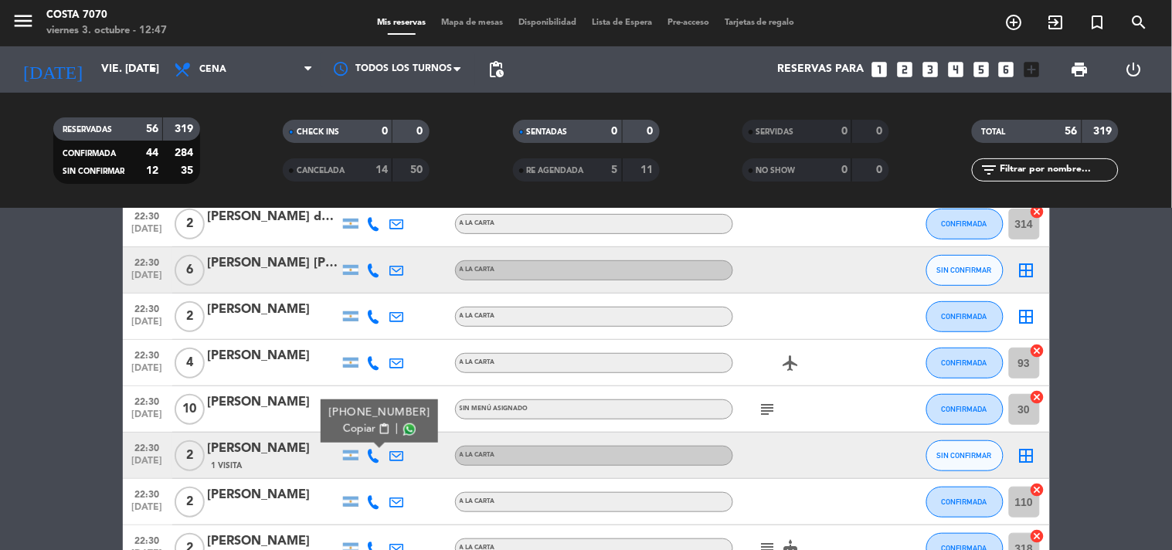
click at [366, 435] on span "Copiar" at bounding box center [359, 429] width 32 height 16
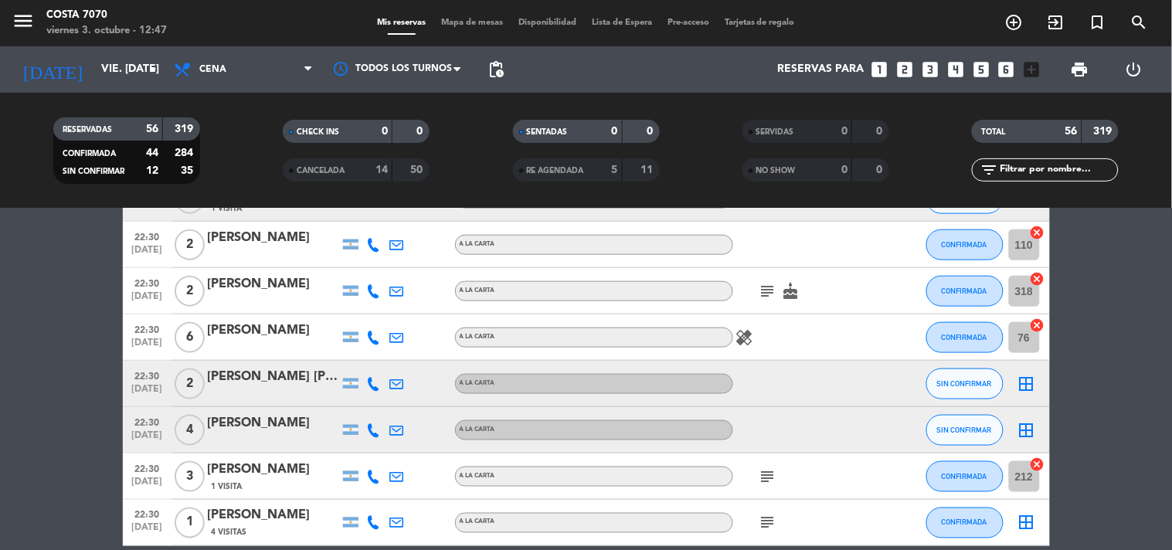
click at [372, 389] on icon at bounding box center [374, 384] width 14 height 14
click at [369, 364] on button "Copiar content_paste" at bounding box center [366, 357] width 47 height 16
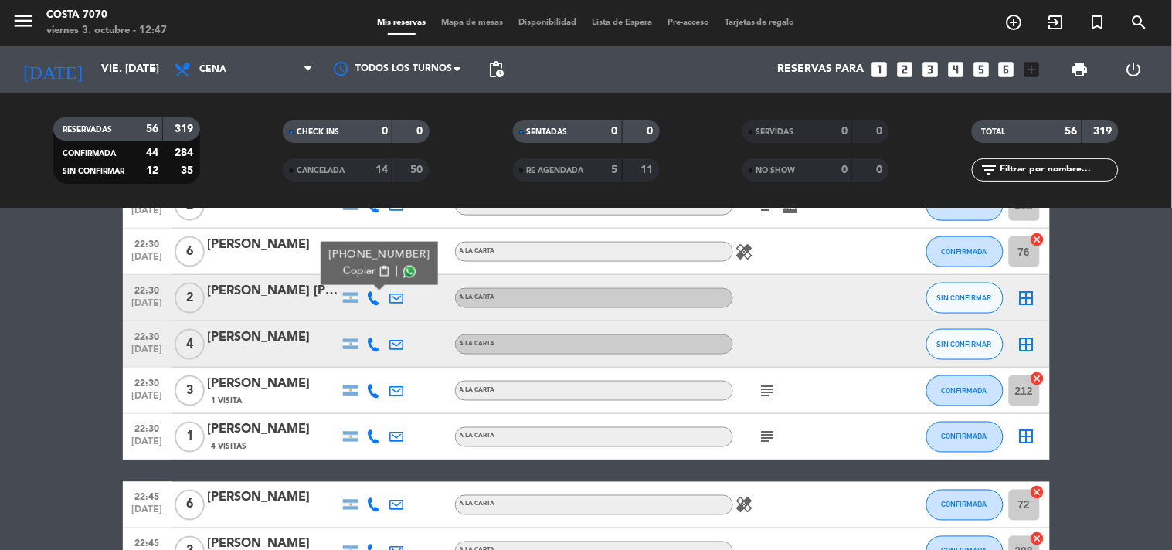
drag, startPoint x: 372, startPoint y: 349, endPoint x: 372, endPoint y: 340, distance: 9.3
click at [372, 348] on icon at bounding box center [374, 345] width 14 height 14
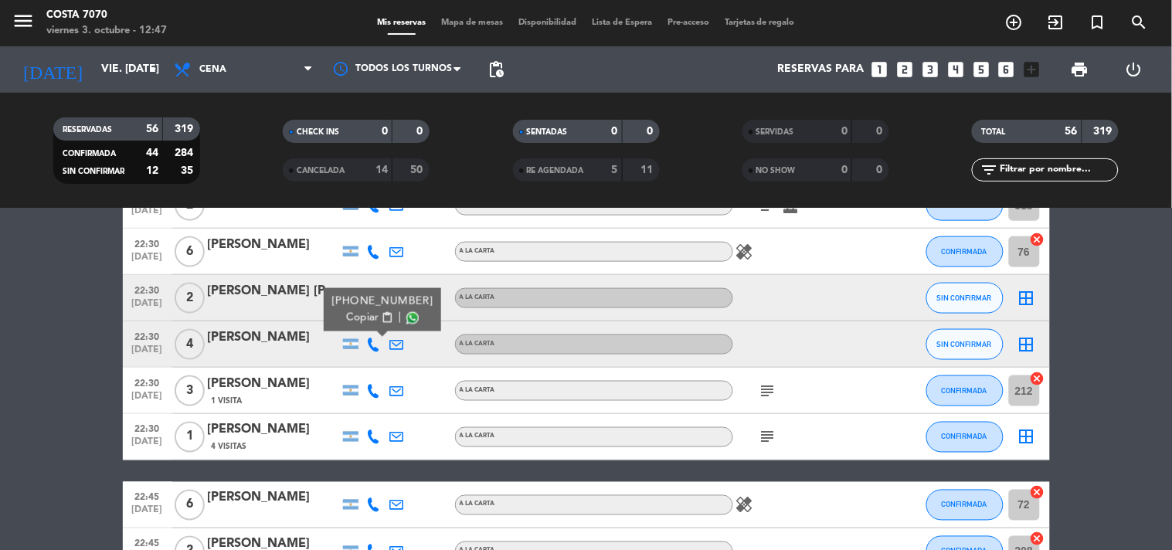
click at [372, 323] on button "Copiar content_paste" at bounding box center [369, 318] width 47 height 16
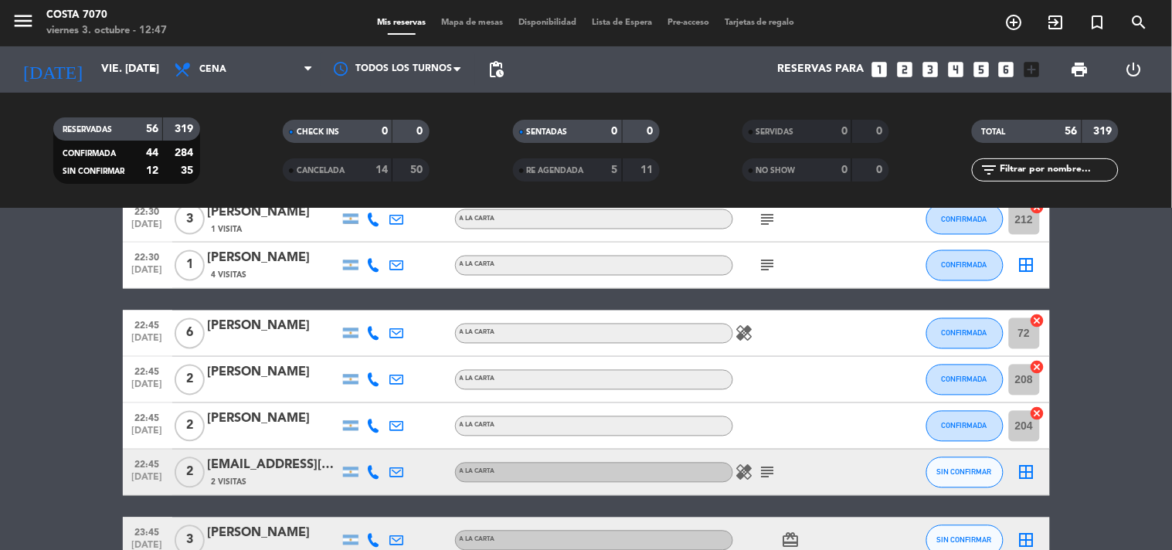
scroll to position [2317, 0]
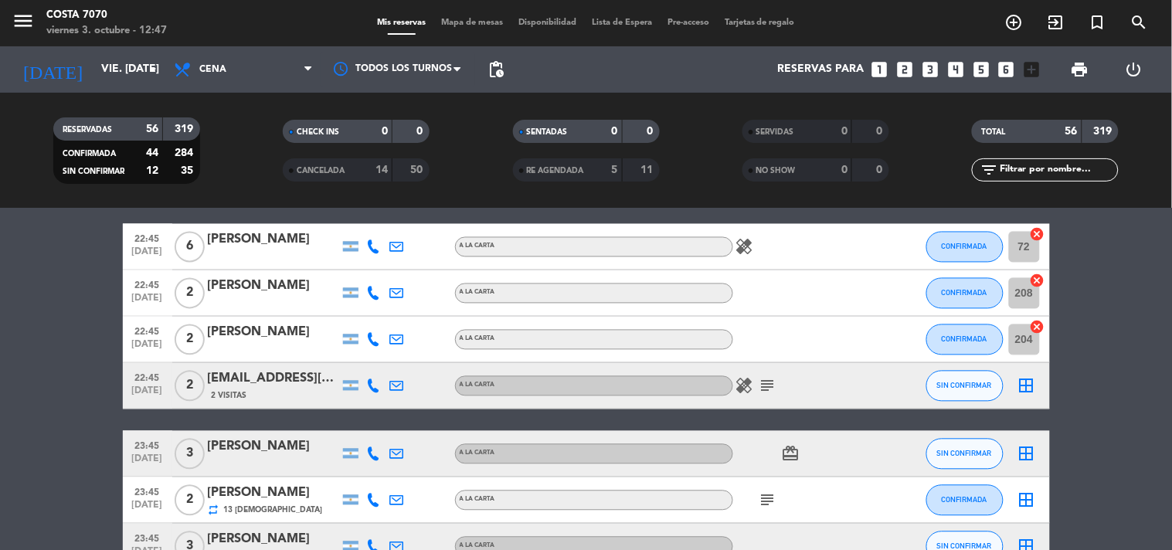
click at [372, 383] on icon at bounding box center [374, 386] width 14 height 14
click at [356, 346] on div "[PHONE_NUMBER]" at bounding box center [381, 343] width 101 height 16
click at [362, 364] on span "Copiar" at bounding box center [362, 359] width 32 height 16
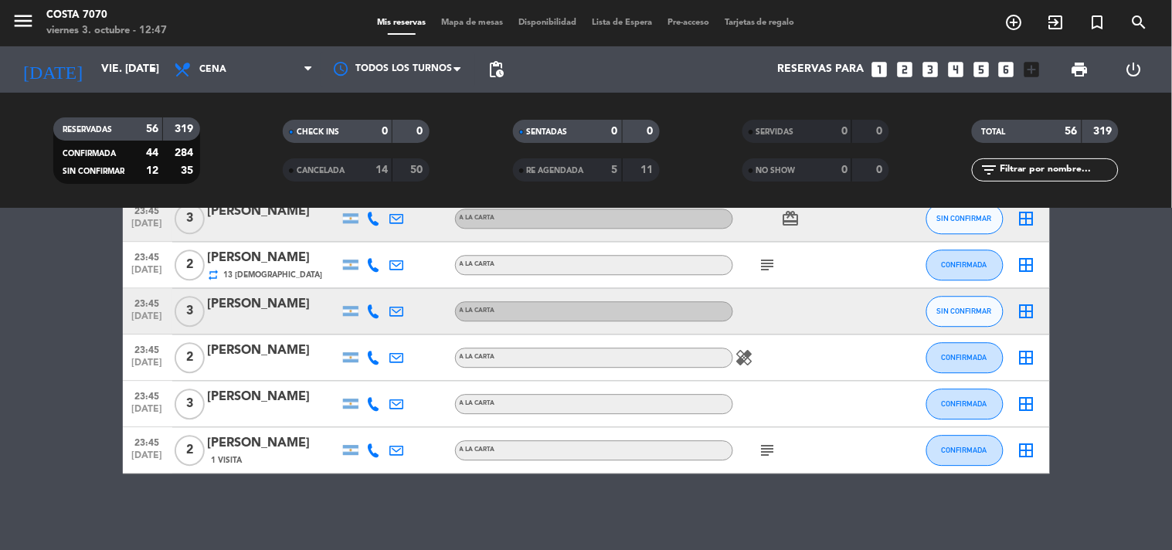
scroll to position [2467, 0]
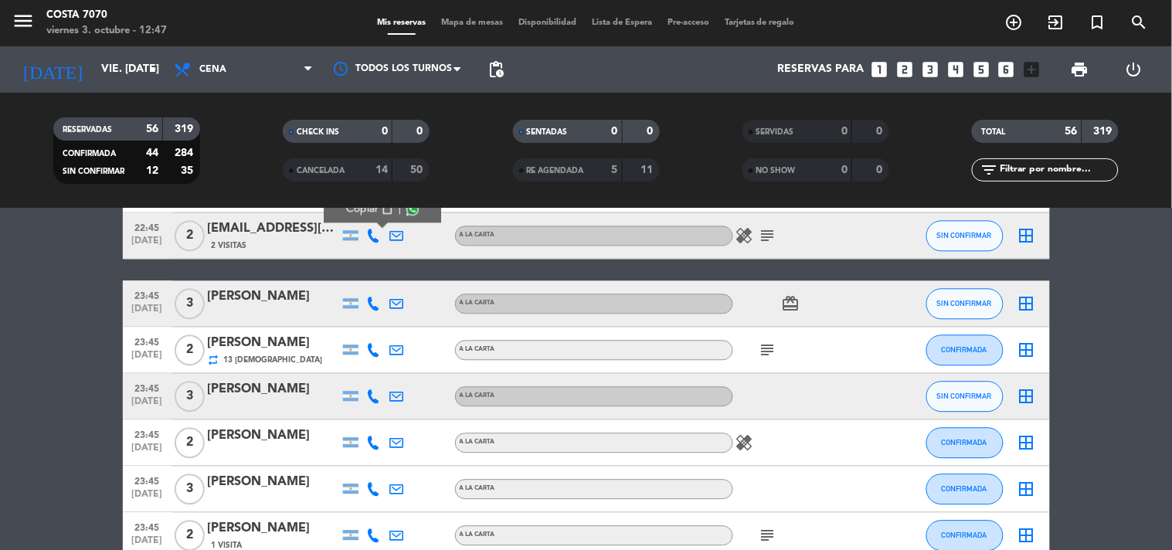
click at [378, 305] on icon at bounding box center [374, 304] width 14 height 14
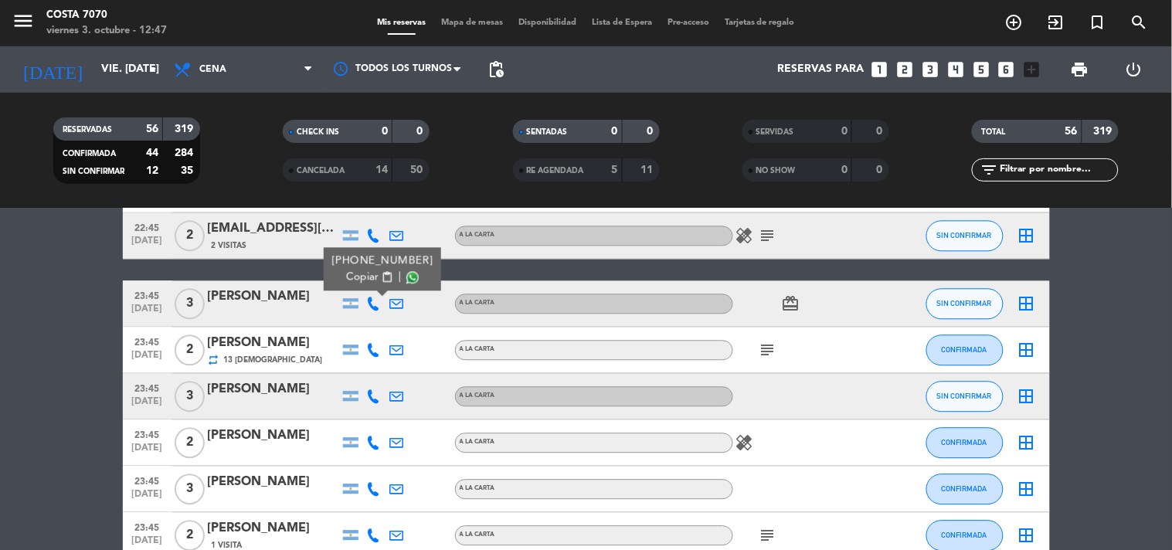
click at [369, 280] on button "Copiar content_paste" at bounding box center [369, 278] width 47 height 16
click at [375, 394] on icon at bounding box center [374, 397] width 14 height 14
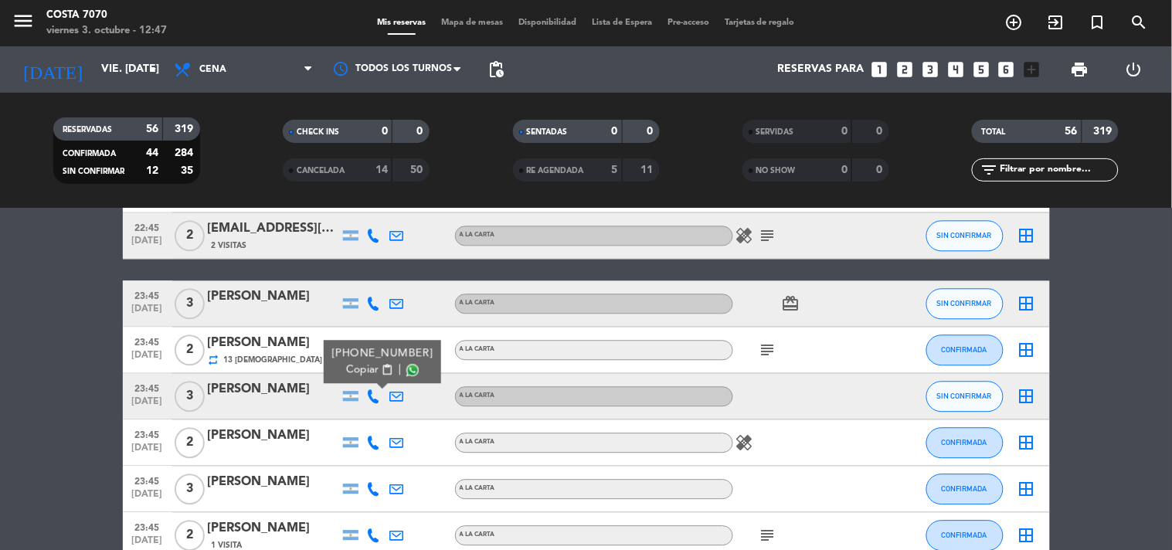
drag, startPoint x: 368, startPoint y: 380, endPoint x: 364, endPoint y: 369, distance: 11.8
click at [368, 377] on div "[PHONE_NUMBER] Copiar content_paste |" at bounding box center [382, 362] width 117 height 43
click at [362, 358] on div "[PHONE_NUMBER]" at bounding box center [381, 354] width 101 height 16
click at [381, 368] on span "content_paste" at bounding box center [387, 371] width 12 height 12
click at [505, 70] on span "pending_actions" at bounding box center [495, 69] width 31 height 31
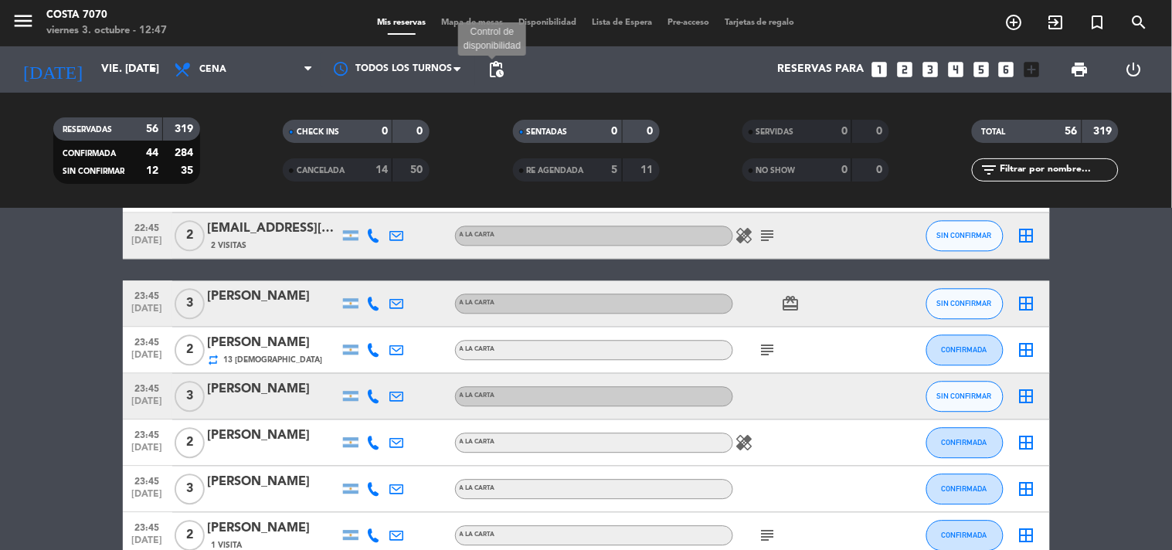
click at [500, 67] on span "pending_actions" at bounding box center [496, 69] width 19 height 19
